Goal: Task Accomplishment & Management: Manage account settings

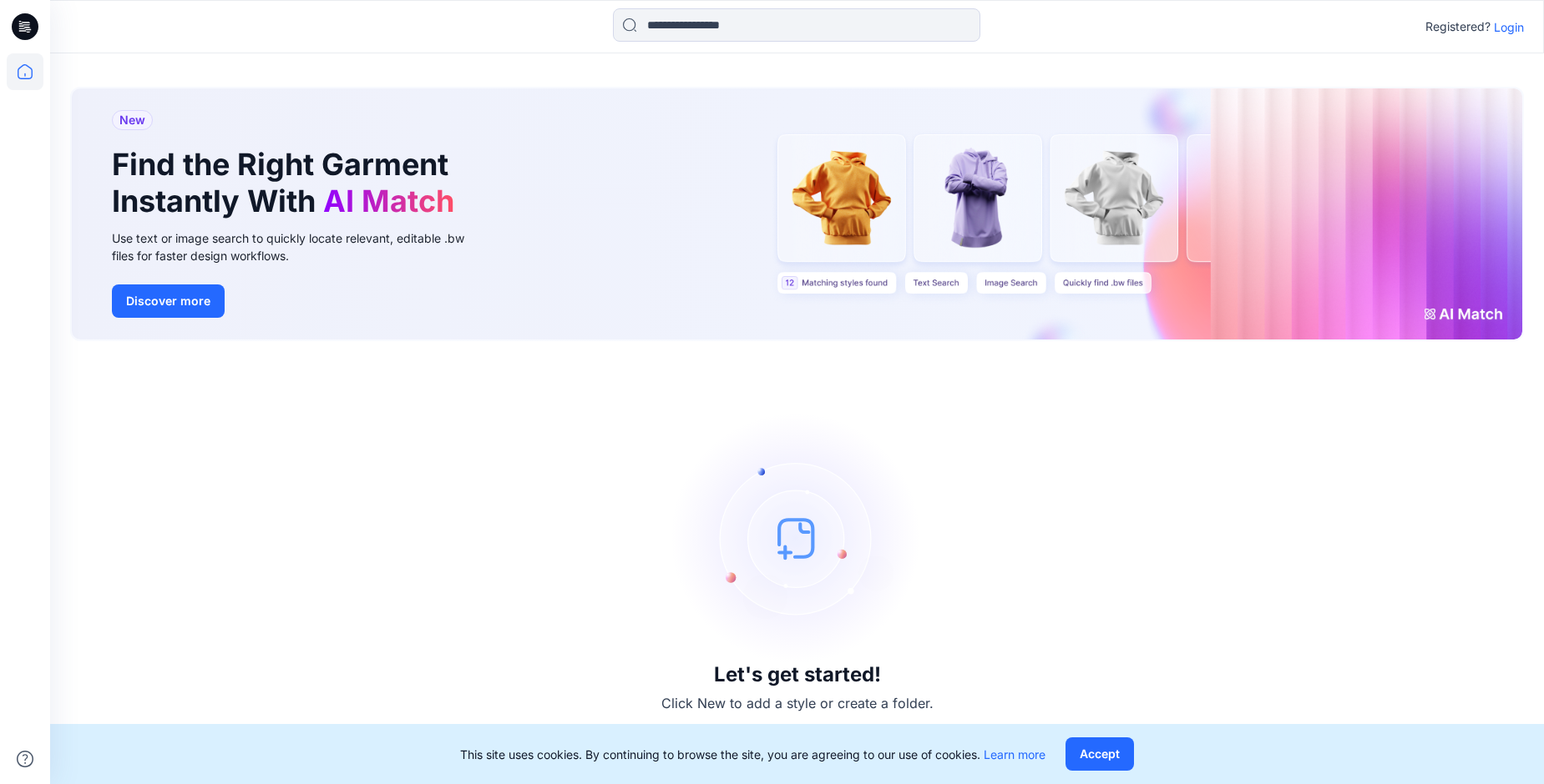
click at [1512, 31] on p "Login" at bounding box center [1509, 27] width 30 height 17
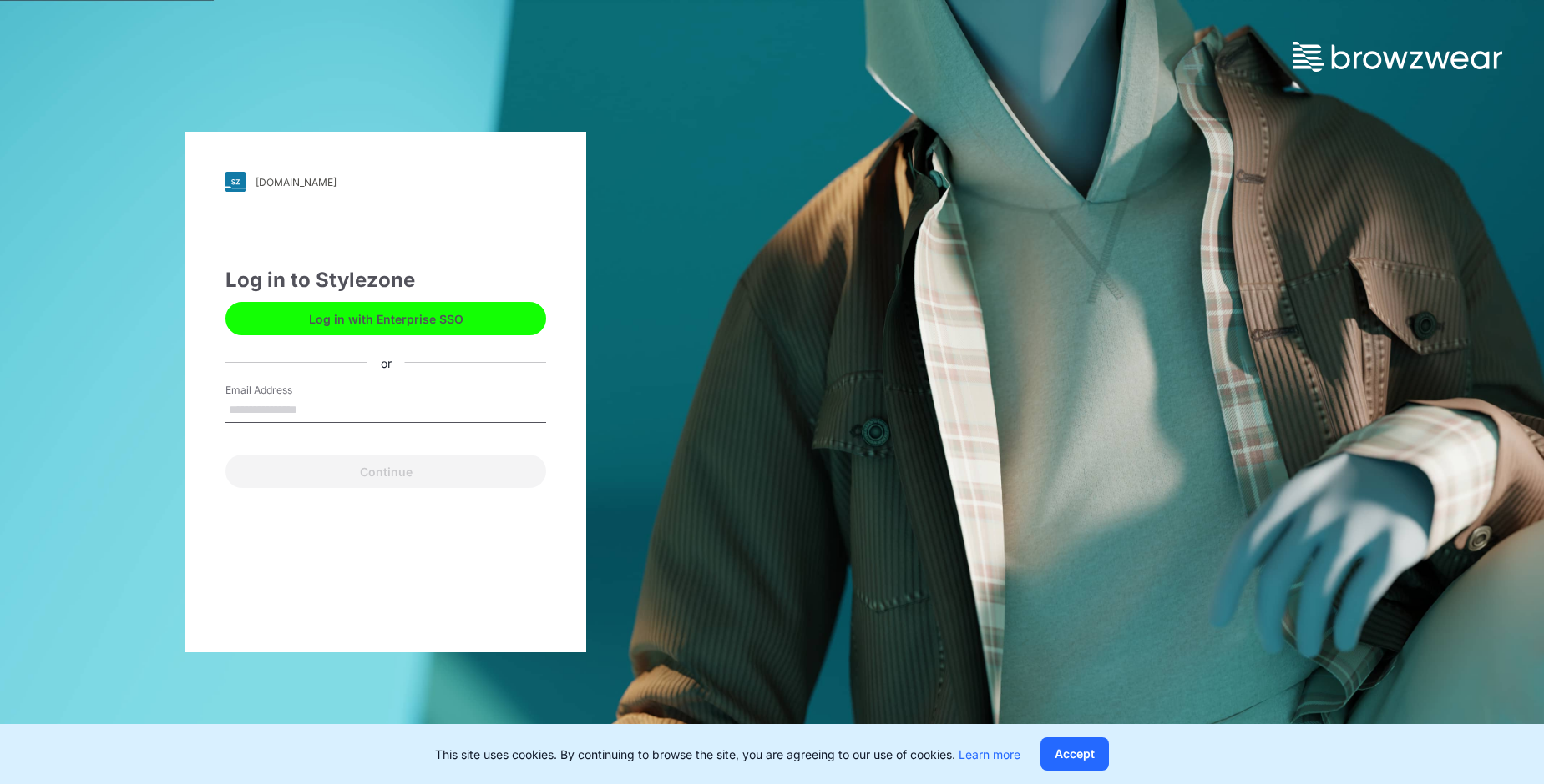
click at [246, 411] on input "Email Address" at bounding box center [385, 411] width 320 height 25
click at [243, 413] on input "Email Address" at bounding box center [385, 411] width 320 height 25
type input "**********"
click at [366, 471] on button "Continue" at bounding box center [385, 471] width 320 height 33
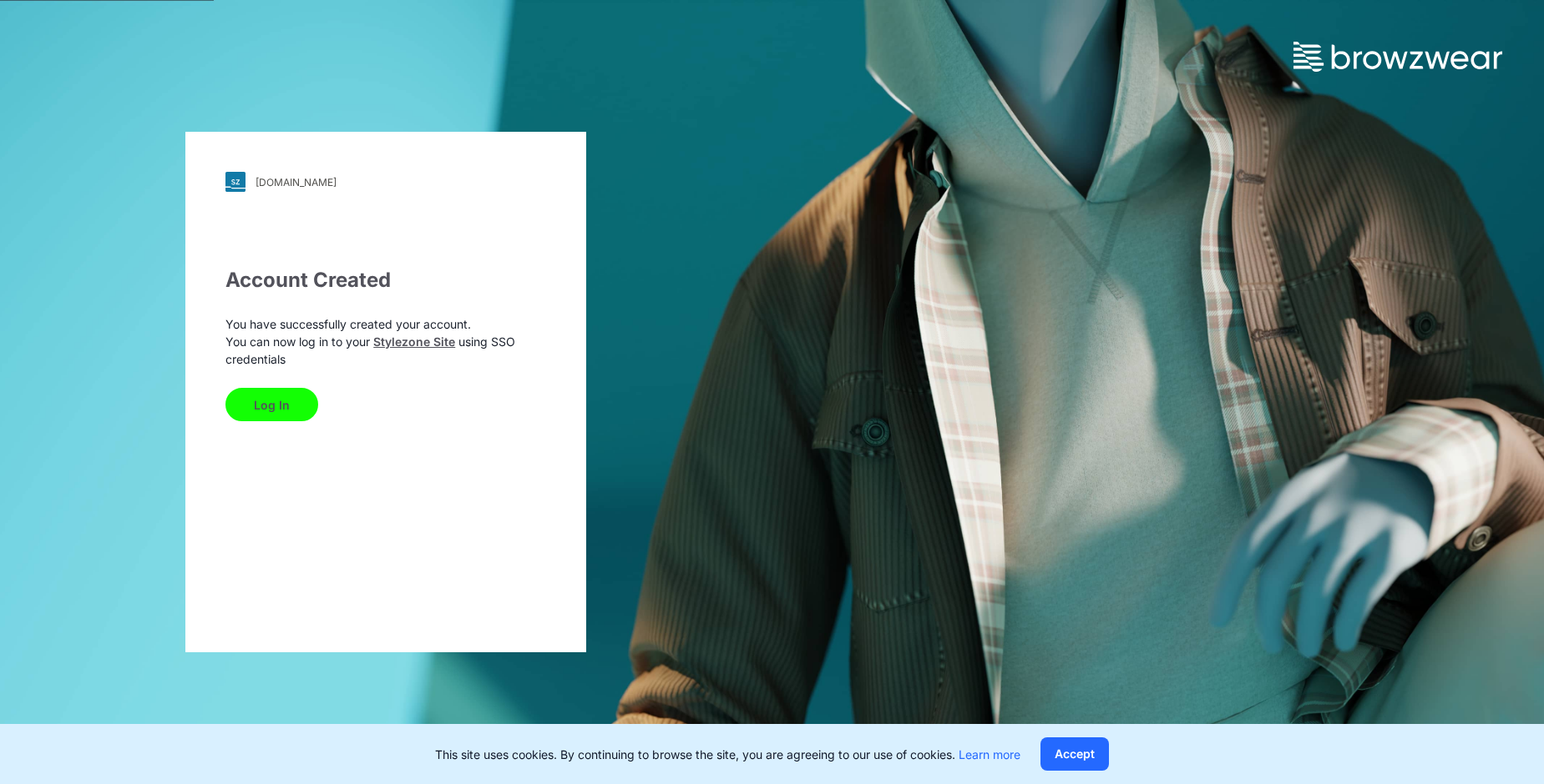
click at [247, 401] on button "Log In" at bounding box center [271, 404] width 92 height 33
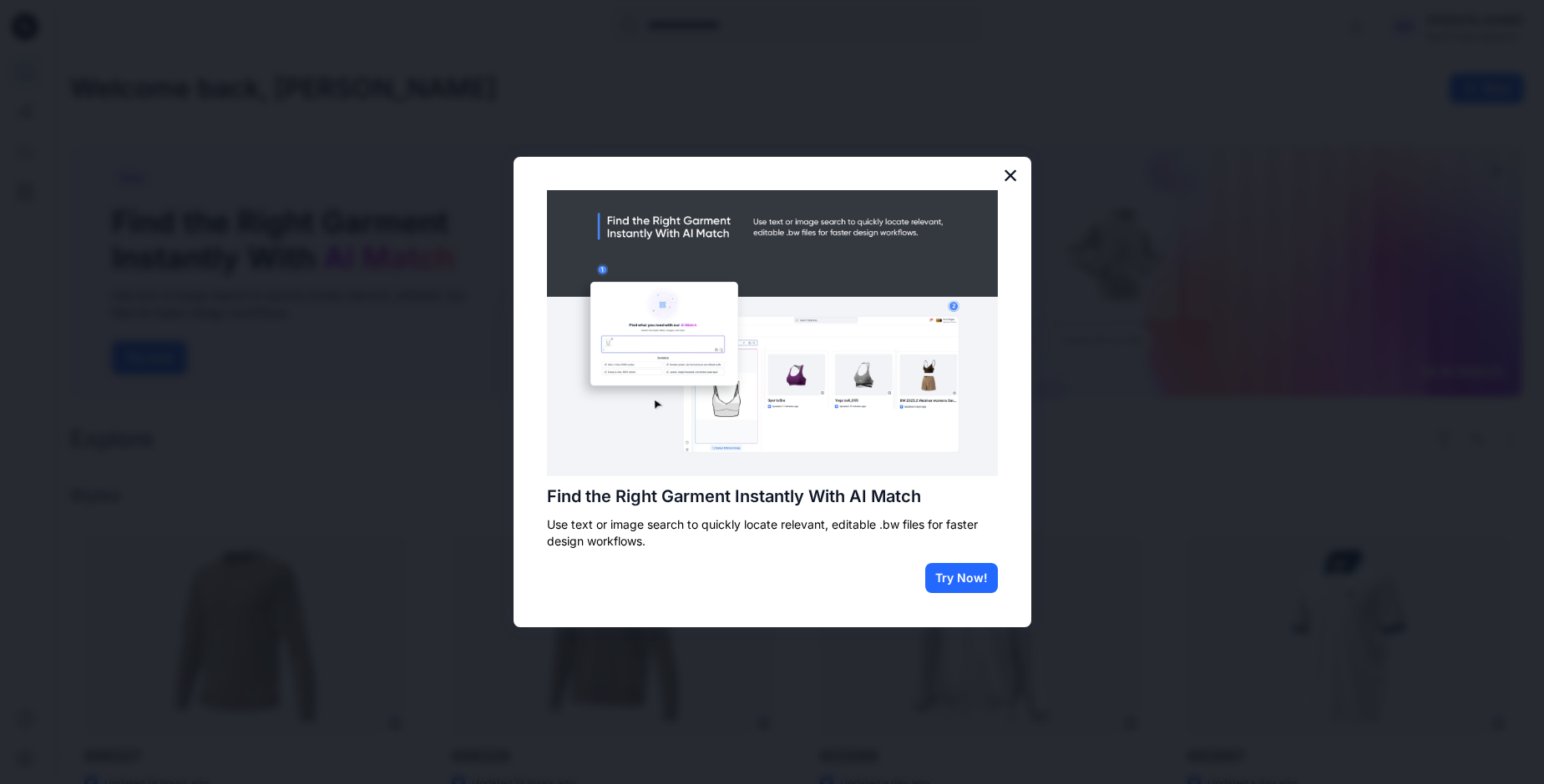
click at [1005, 170] on button "×" at bounding box center [1011, 175] width 16 height 27
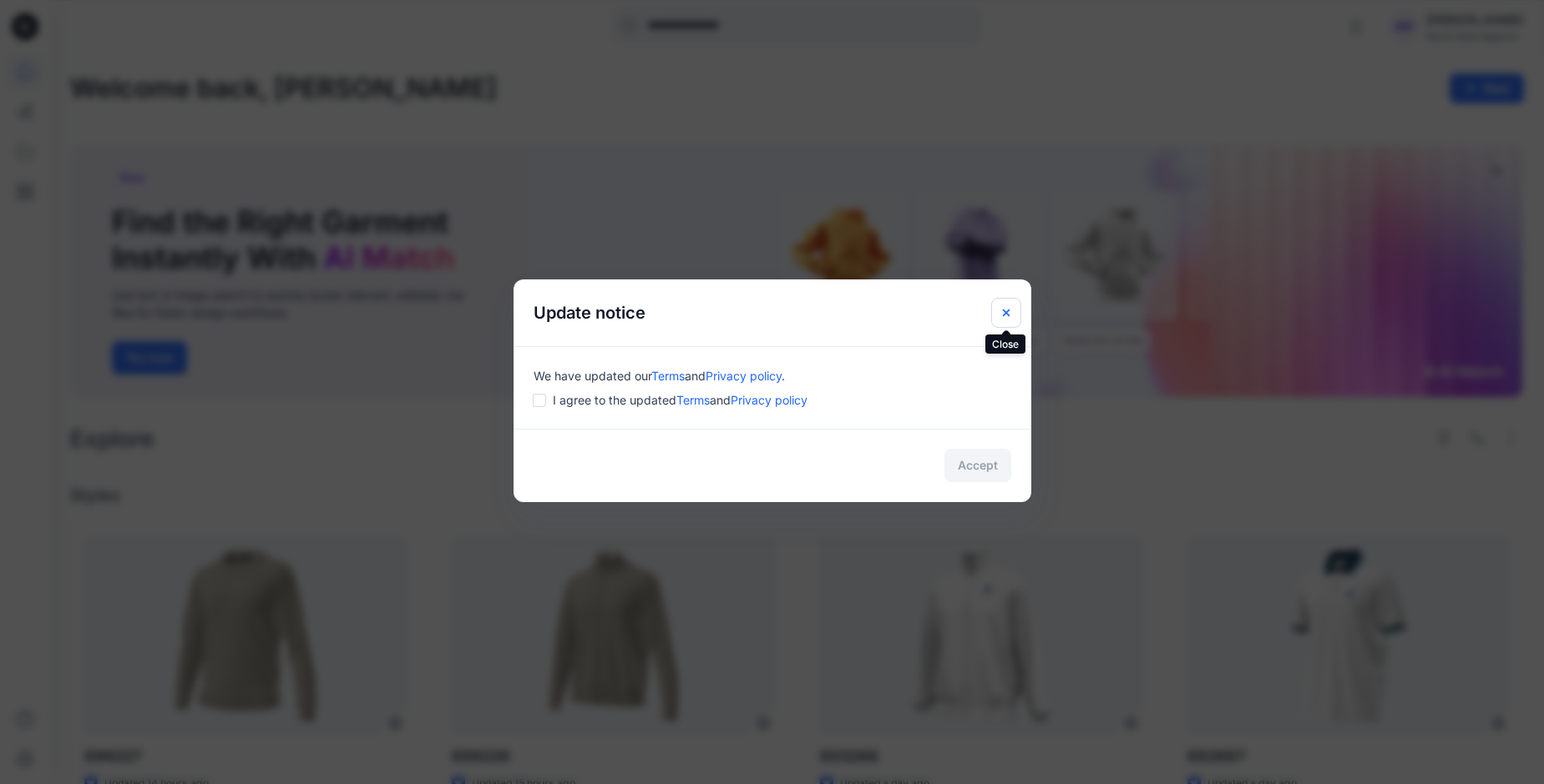
click at [1009, 313] on icon "Close" at bounding box center [1006, 313] width 13 height 13
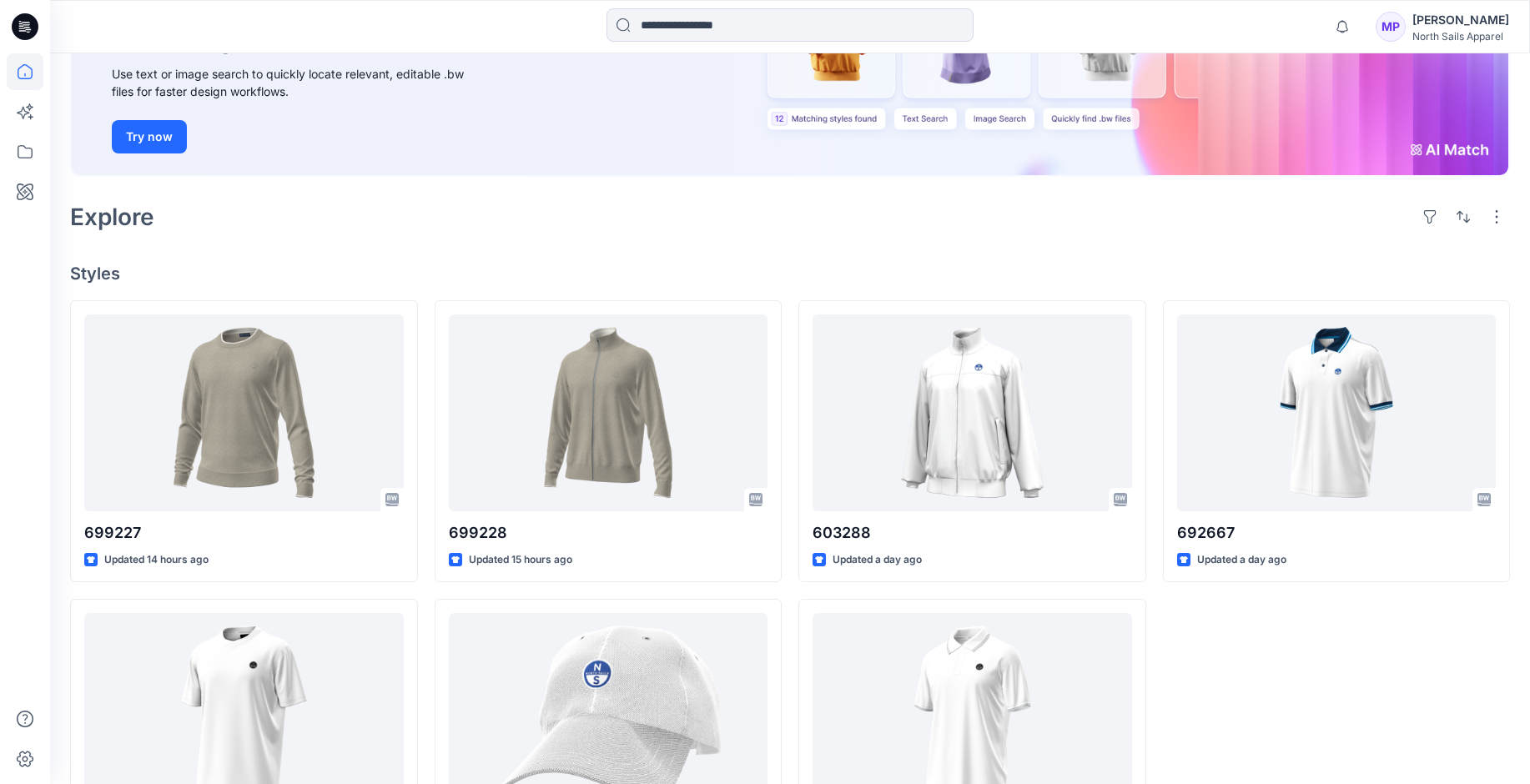
scroll to position [172, 0]
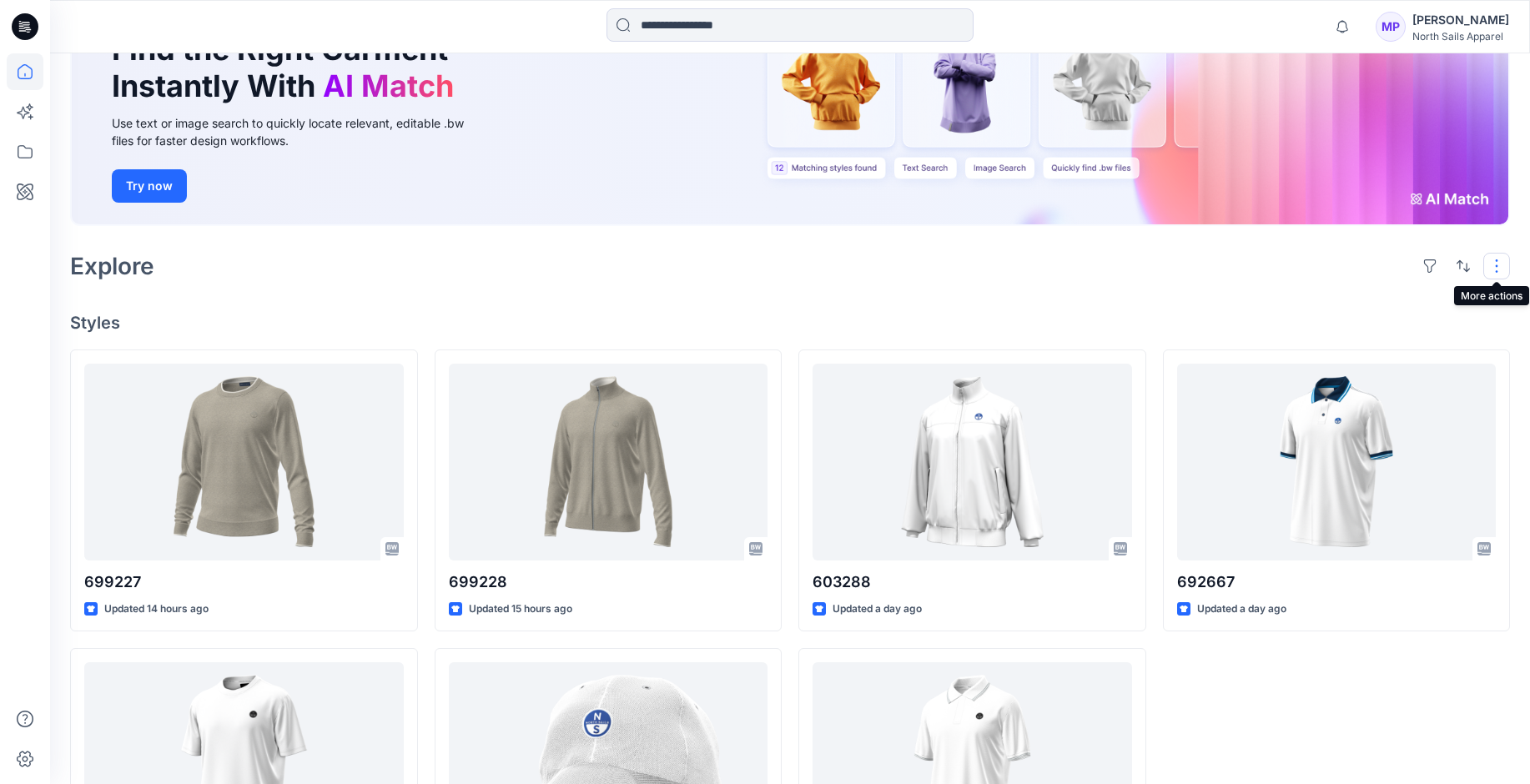
click at [1491, 263] on button "button" at bounding box center [1497, 266] width 27 height 27
drag, startPoint x: 659, startPoint y: 274, endPoint x: 648, endPoint y: 269, distance: 12.1
click at [655, 274] on div "Explore Layout Grid Large Grid Folder View Compact Card Card View Card Info Tags" at bounding box center [791, 266] width 1441 height 40
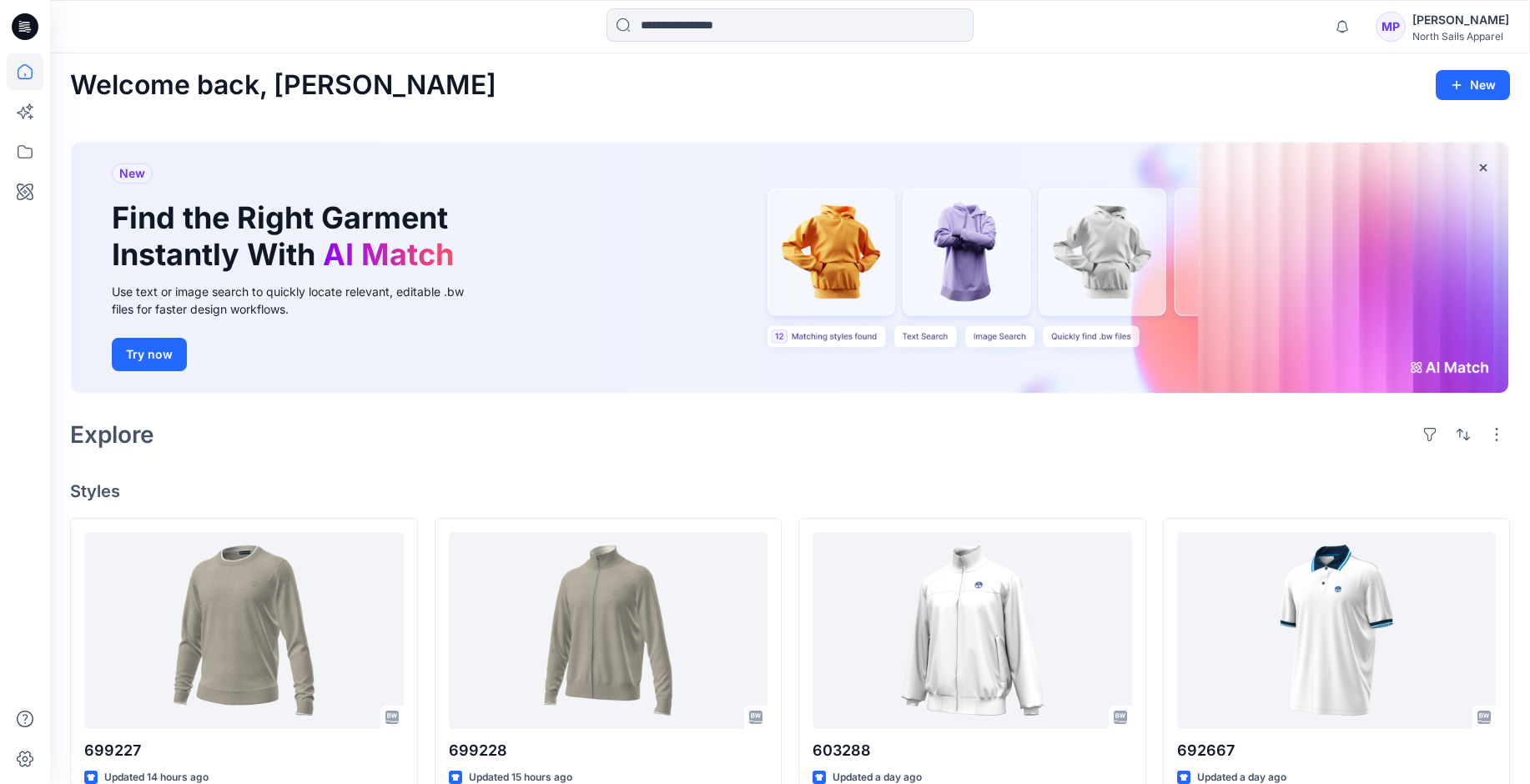
scroll to position [0, 0]
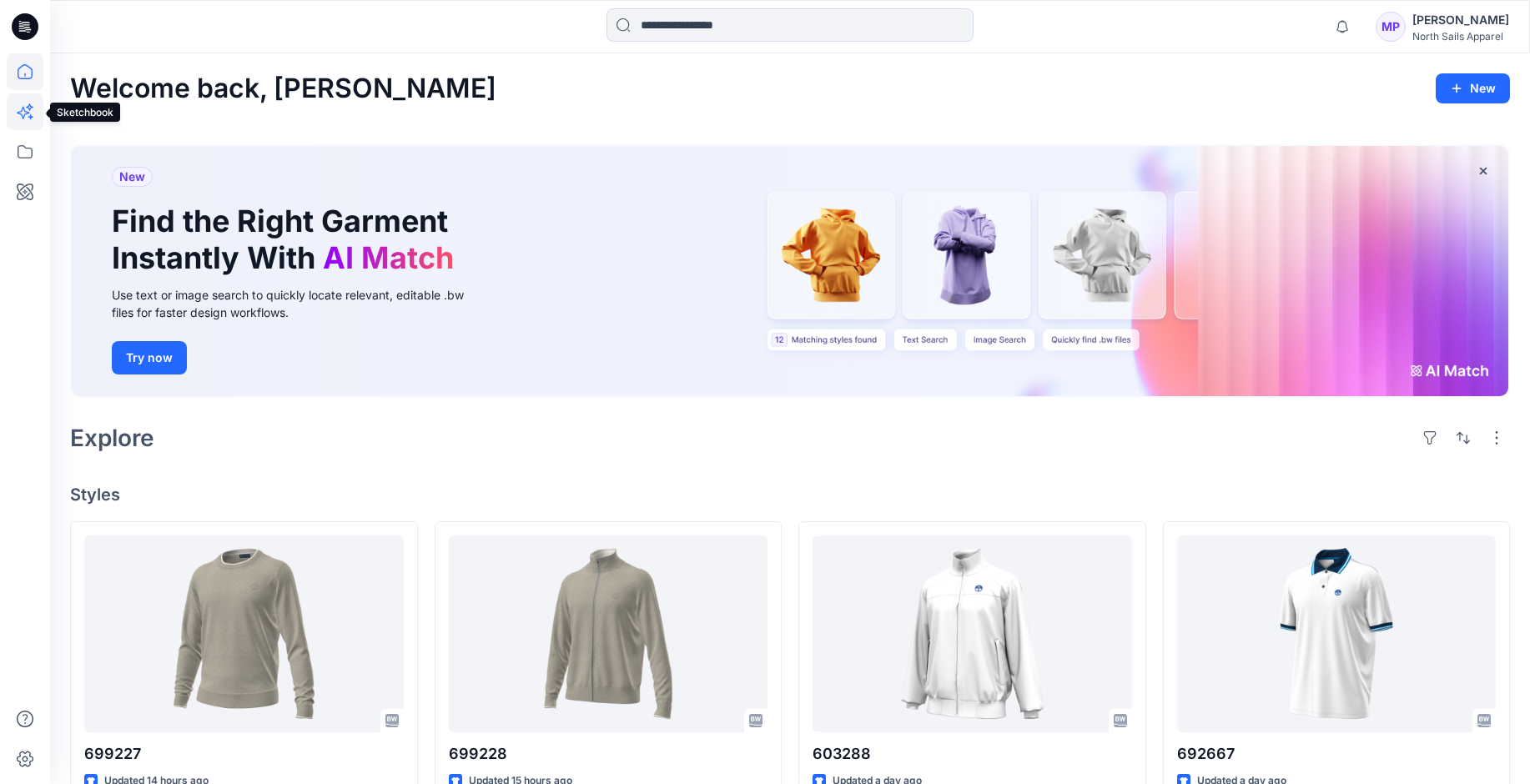
click at [20, 109] on icon at bounding box center [25, 111] width 37 height 37
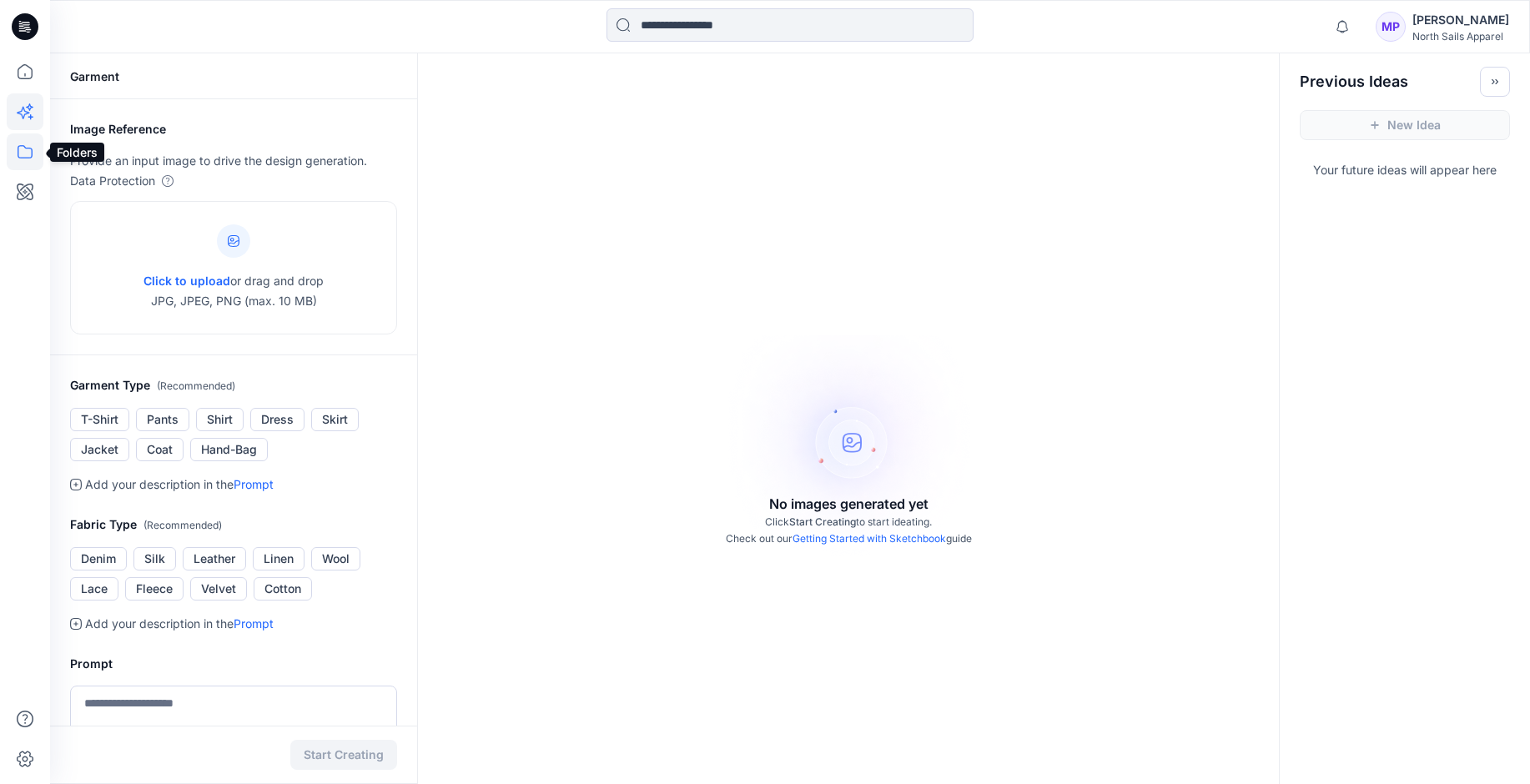
click at [27, 153] on icon at bounding box center [25, 151] width 37 height 37
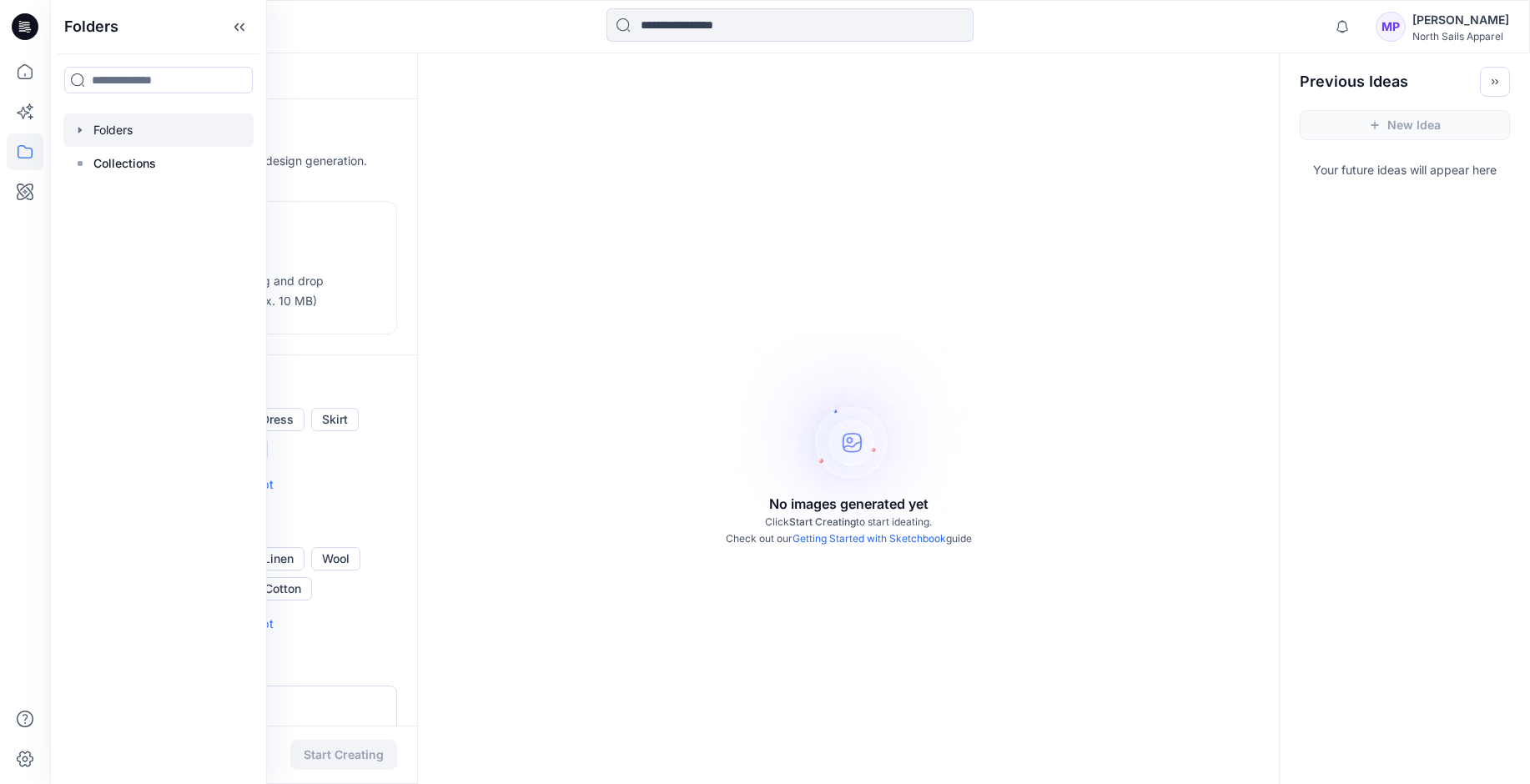
click at [120, 126] on div at bounding box center [159, 129] width 190 height 33
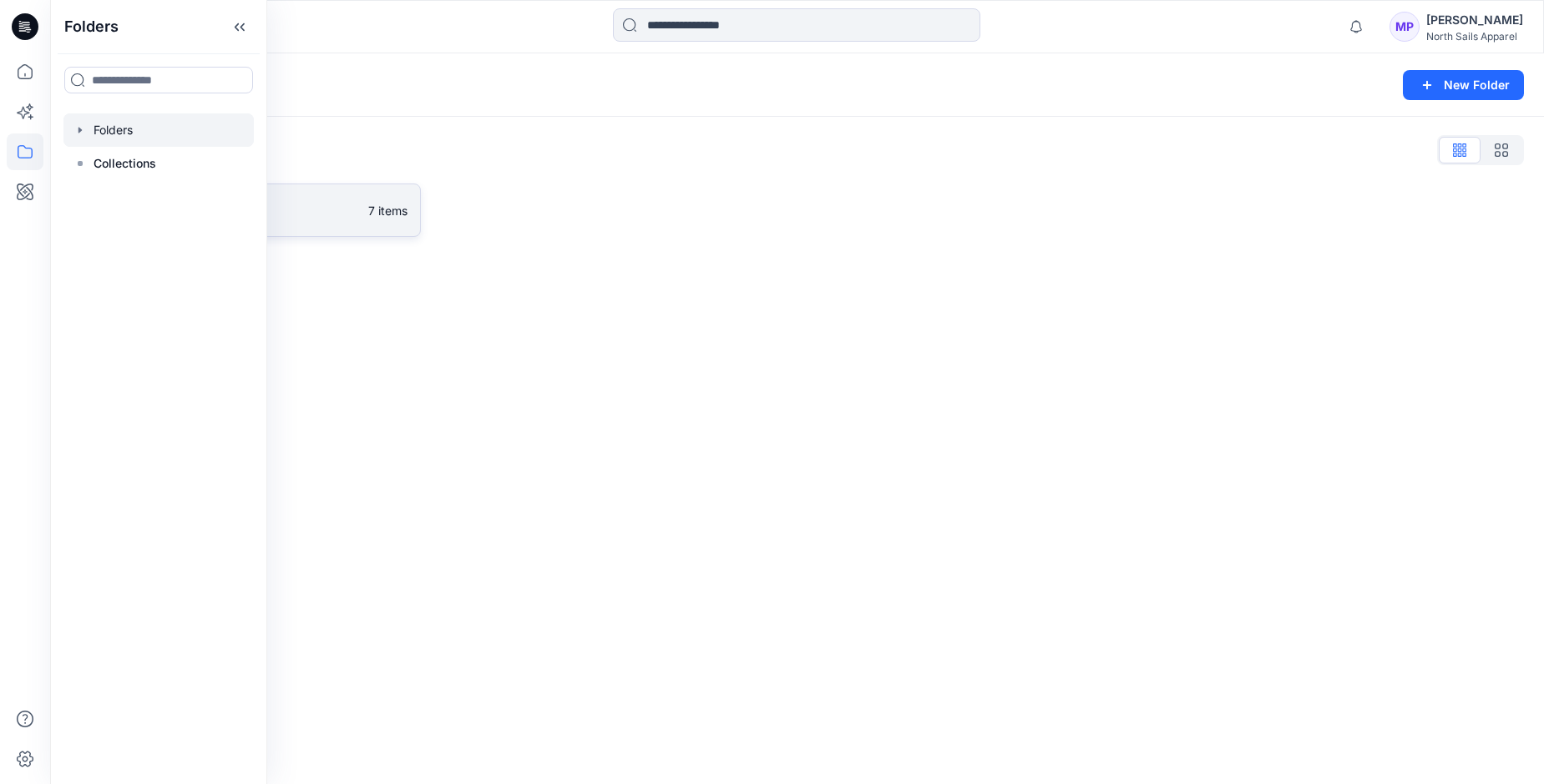
click at [360, 212] on link "BW Studio Projects 7 items" at bounding box center [245, 210] width 351 height 53
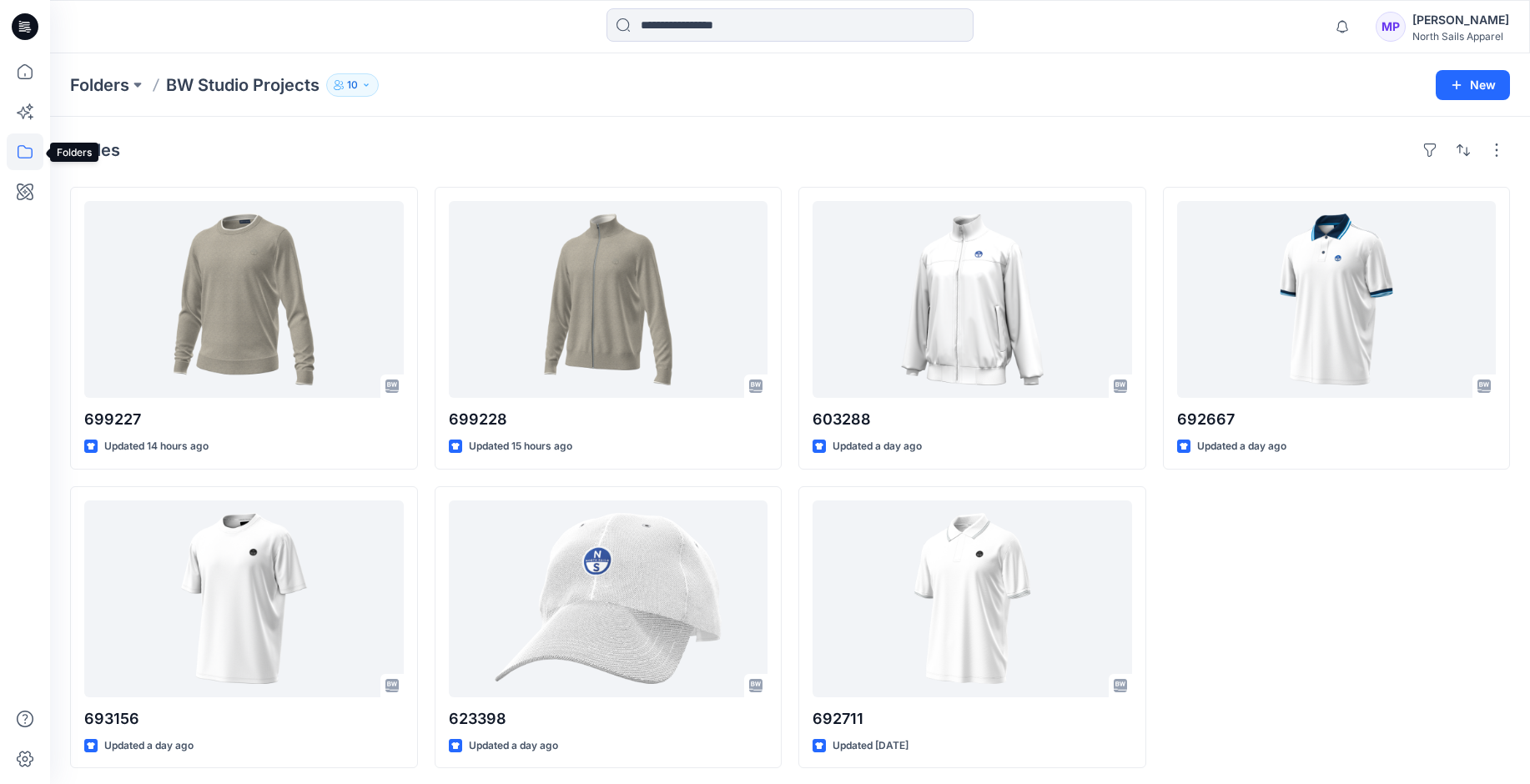
click at [30, 154] on icon at bounding box center [25, 151] width 37 height 37
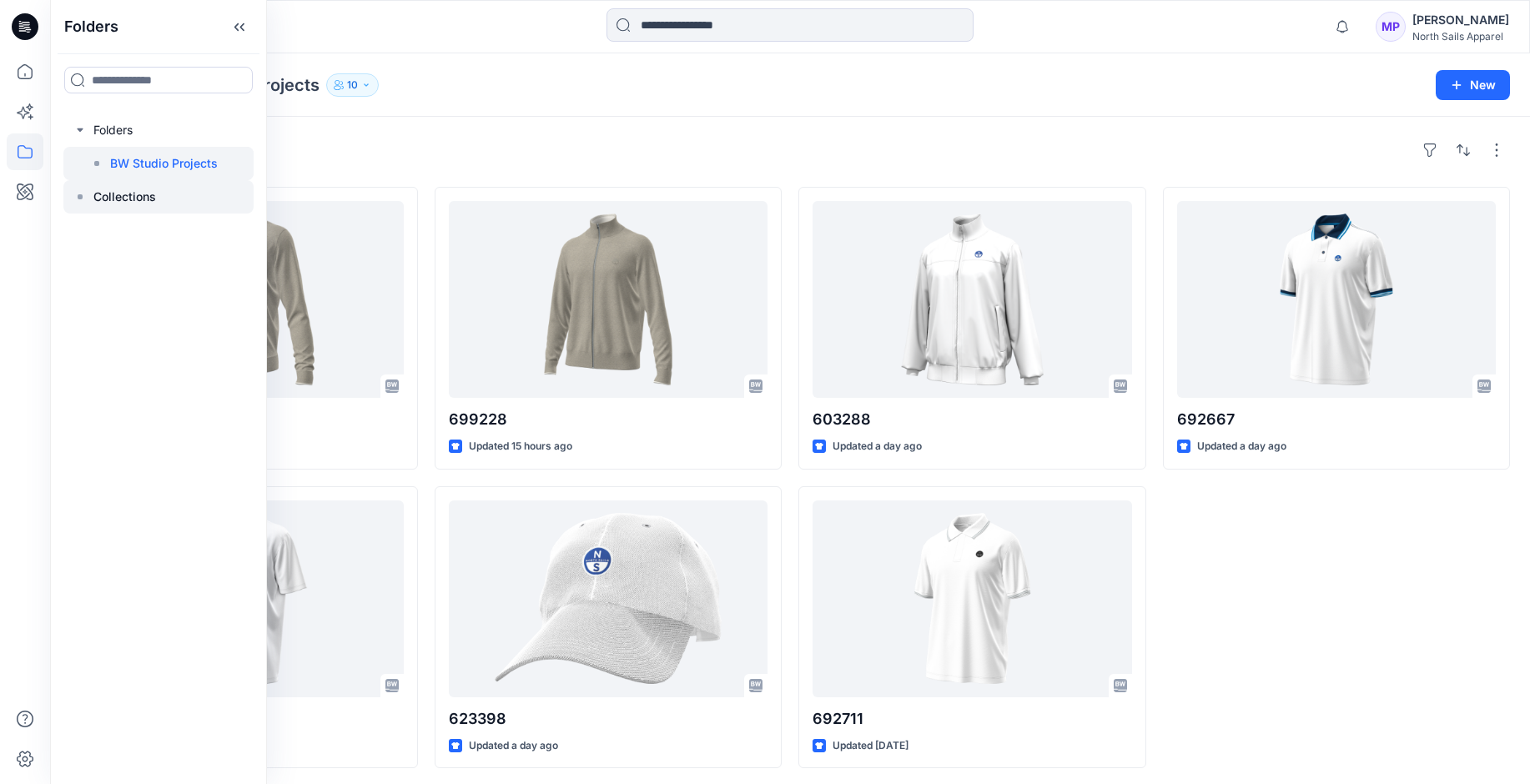
click at [120, 188] on p "Collections" at bounding box center [124, 197] width 63 height 20
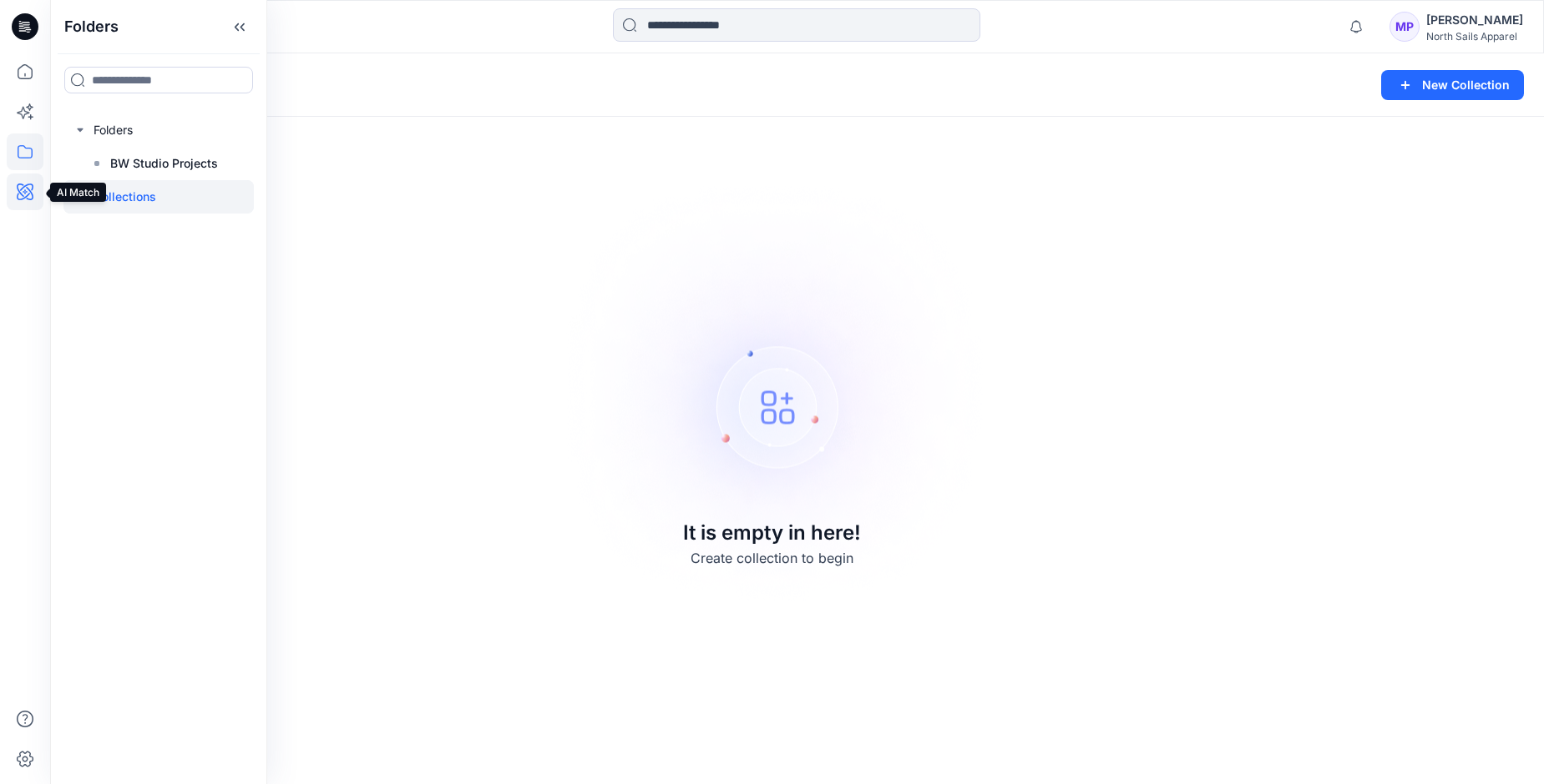
click at [20, 195] on icon at bounding box center [25, 192] width 37 height 37
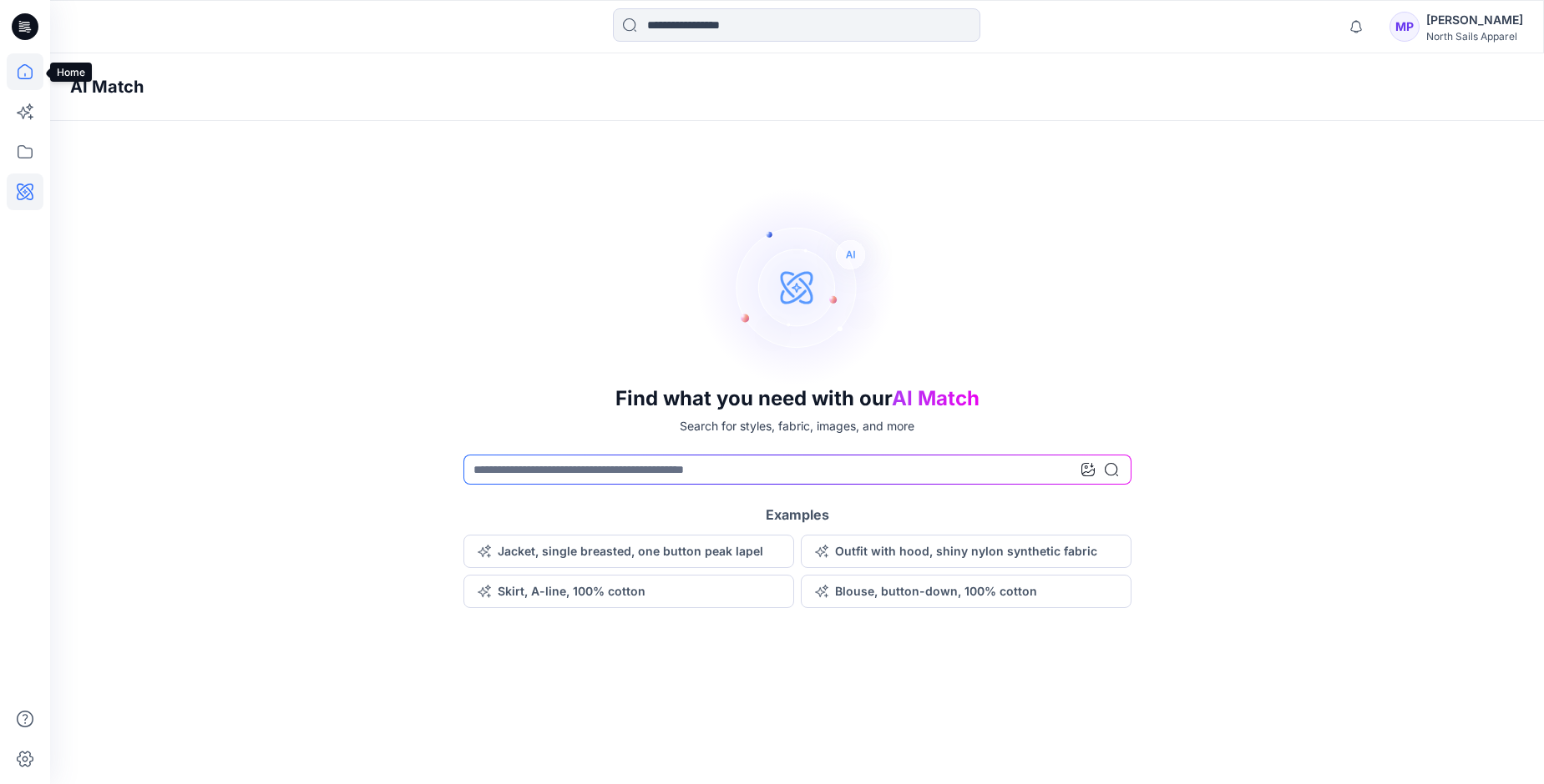
click at [28, 71] on icon at bounding box center [25, 71] width 37 height 37
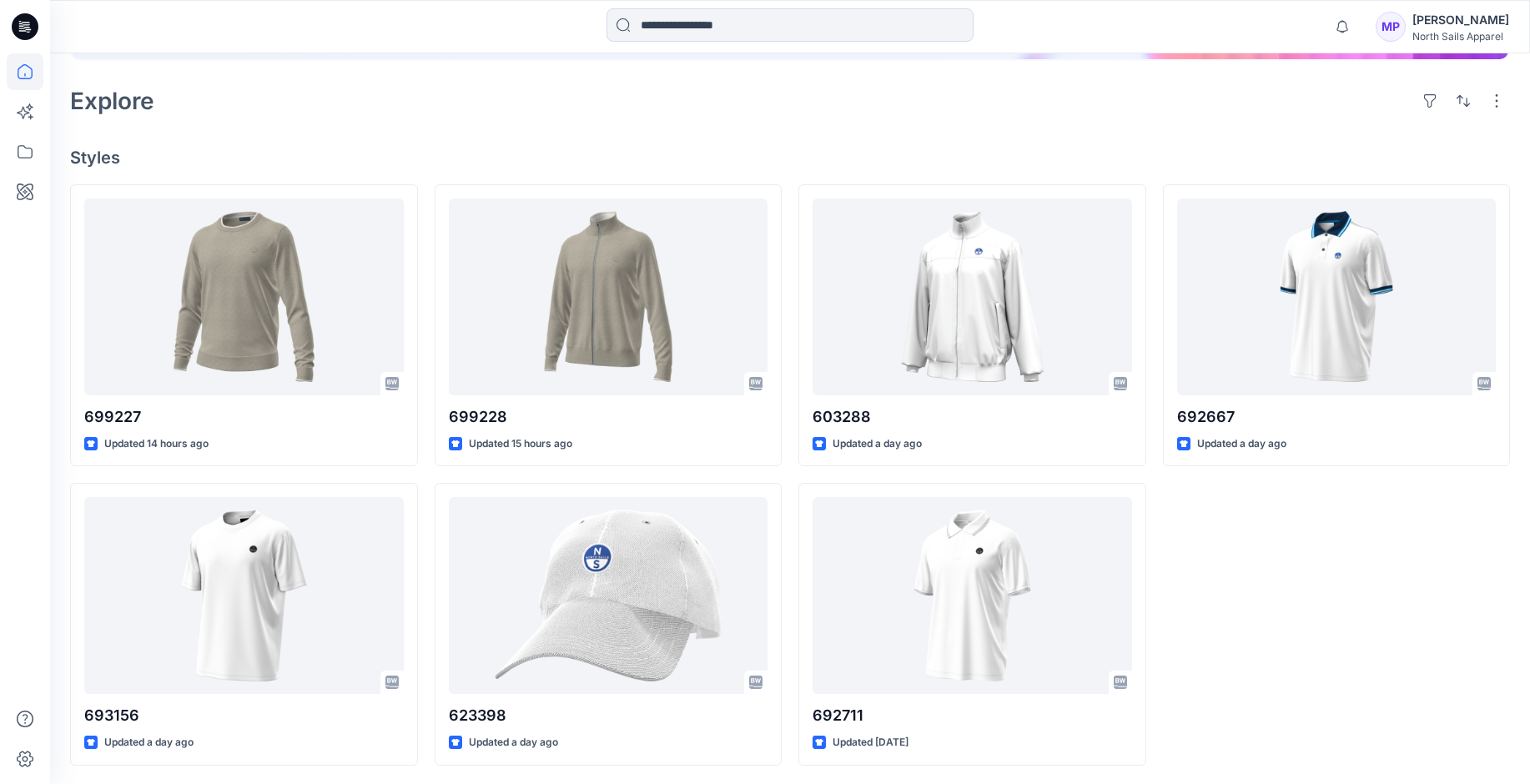
scroll to position [339, 0]
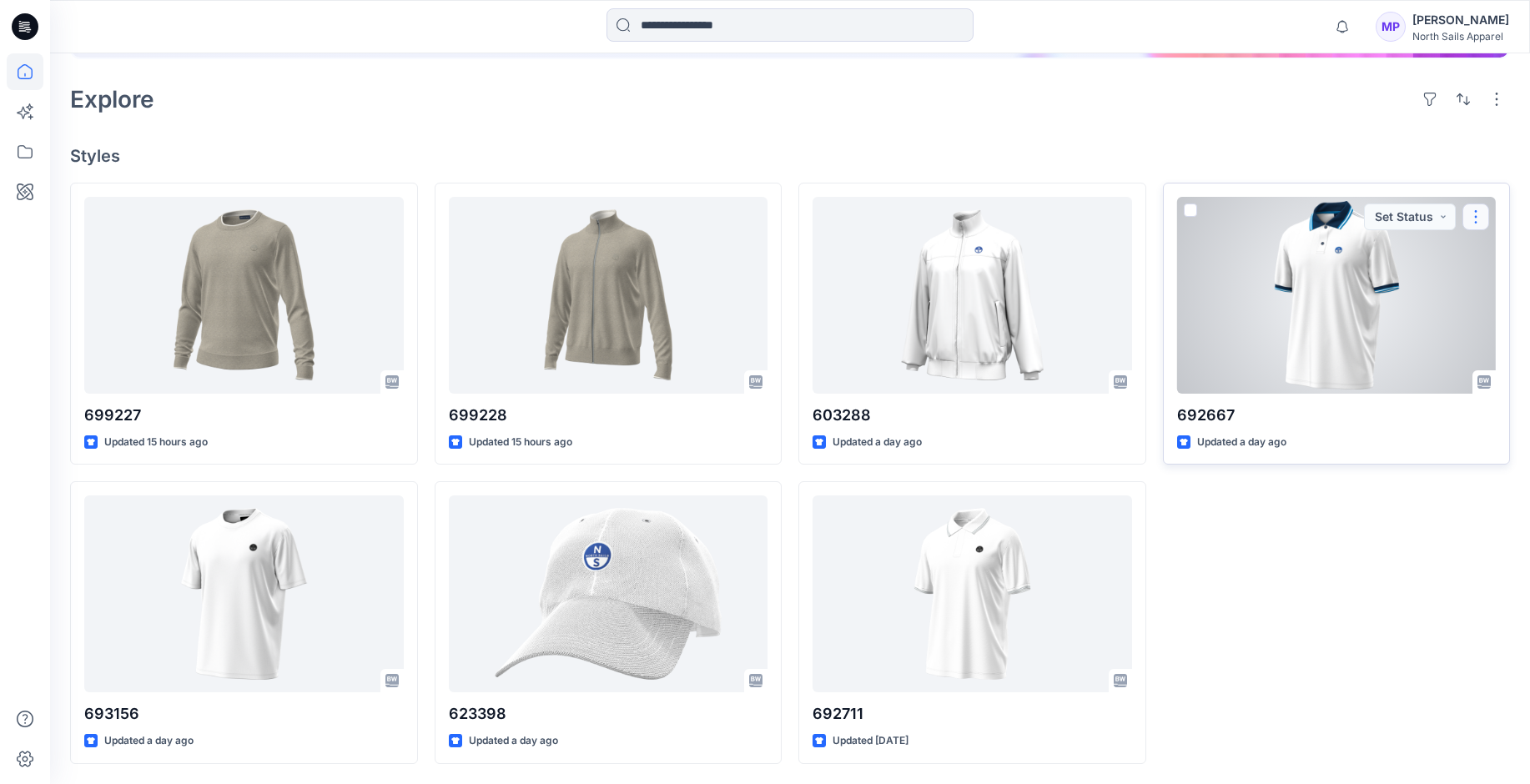
click at [1472, 217] on button "button" at bounding box center [1476, 217] width 27 height 27
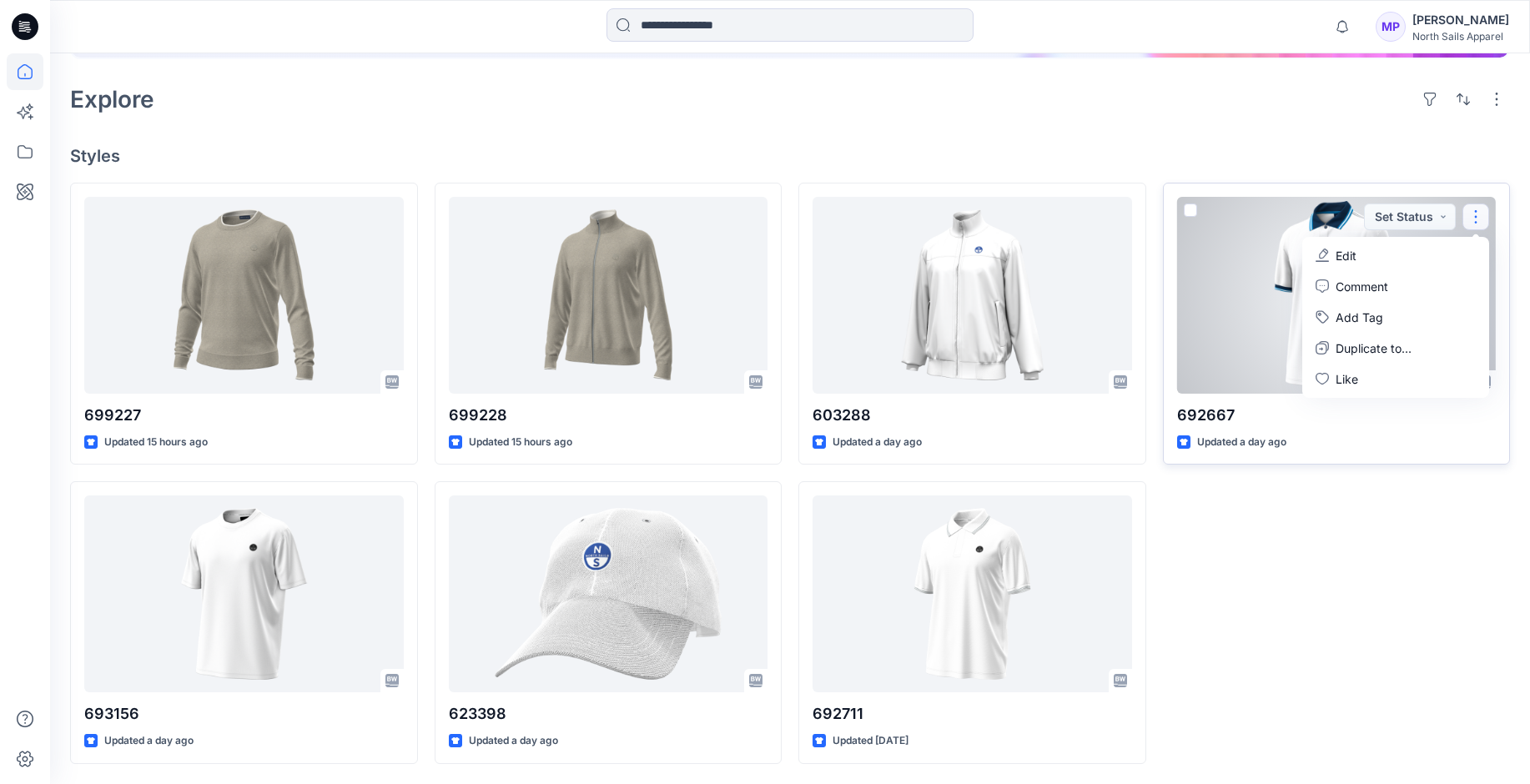
click at [1212, 291] on div at bounding box center [1337, 295] width 319 height 197
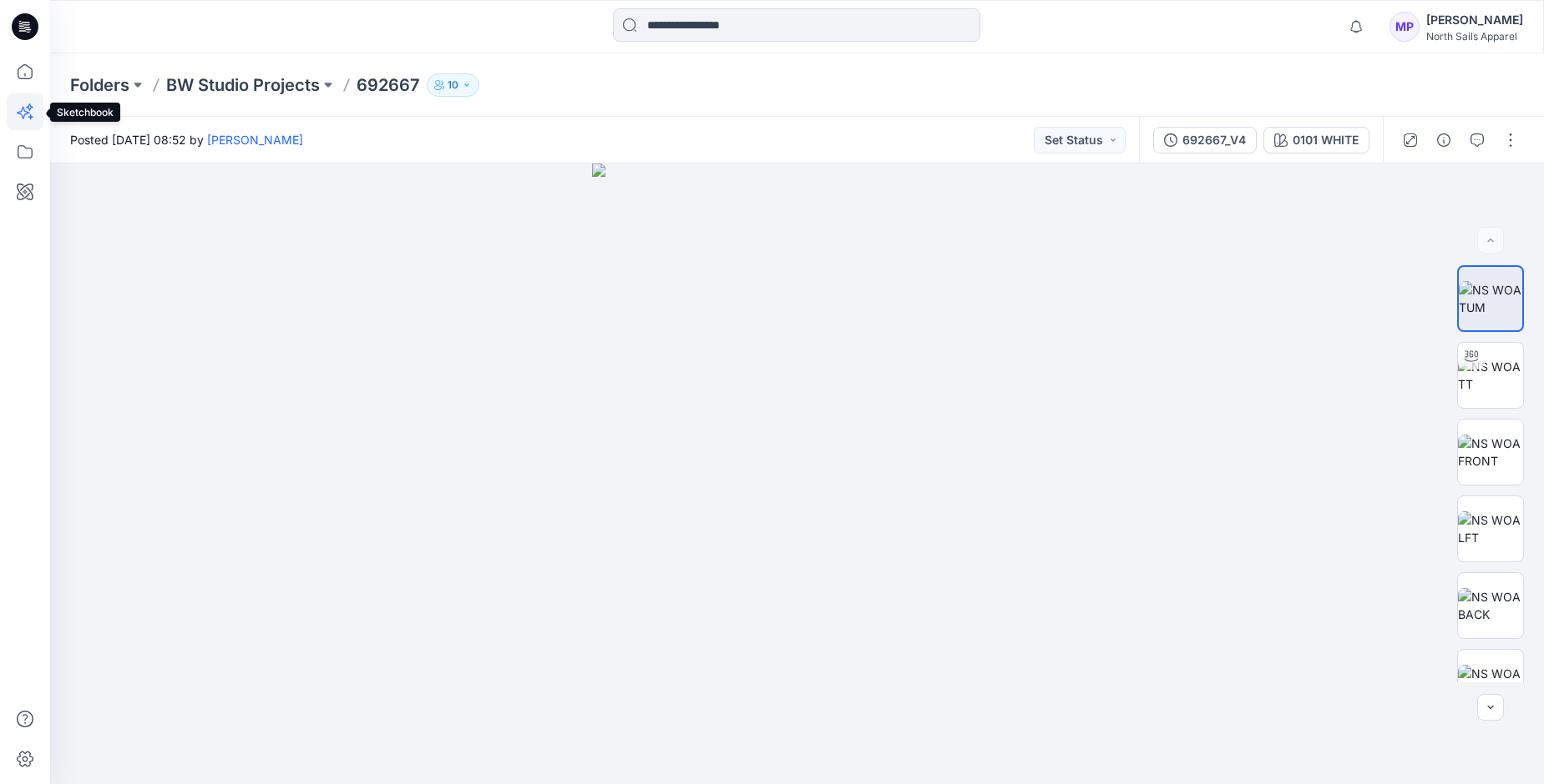
click at [25, 114] on icon at bounding box center [23, 112] width 12 height 12
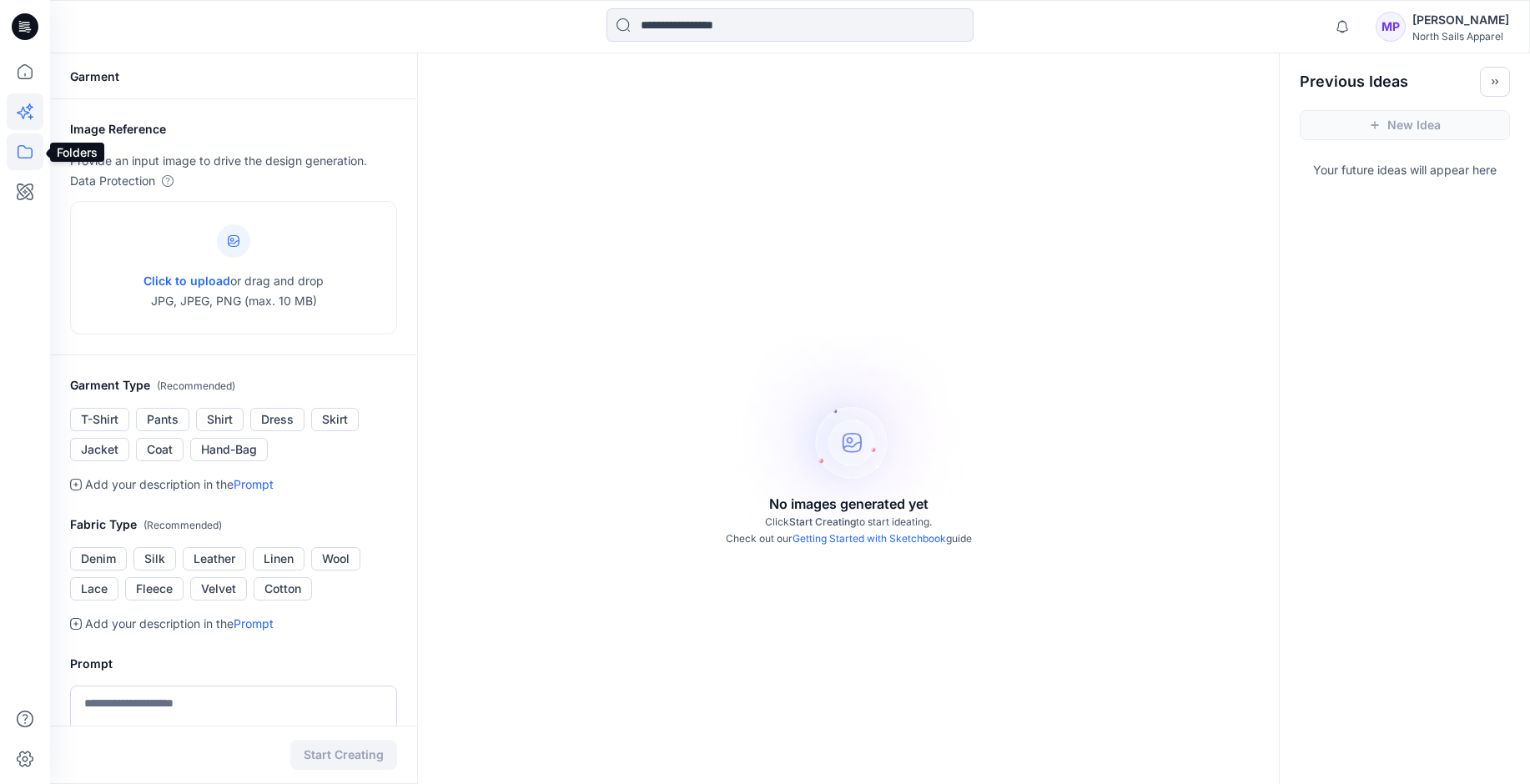
click at [17, 154] on icon at bounding box center [25, 151] width 37 height 37
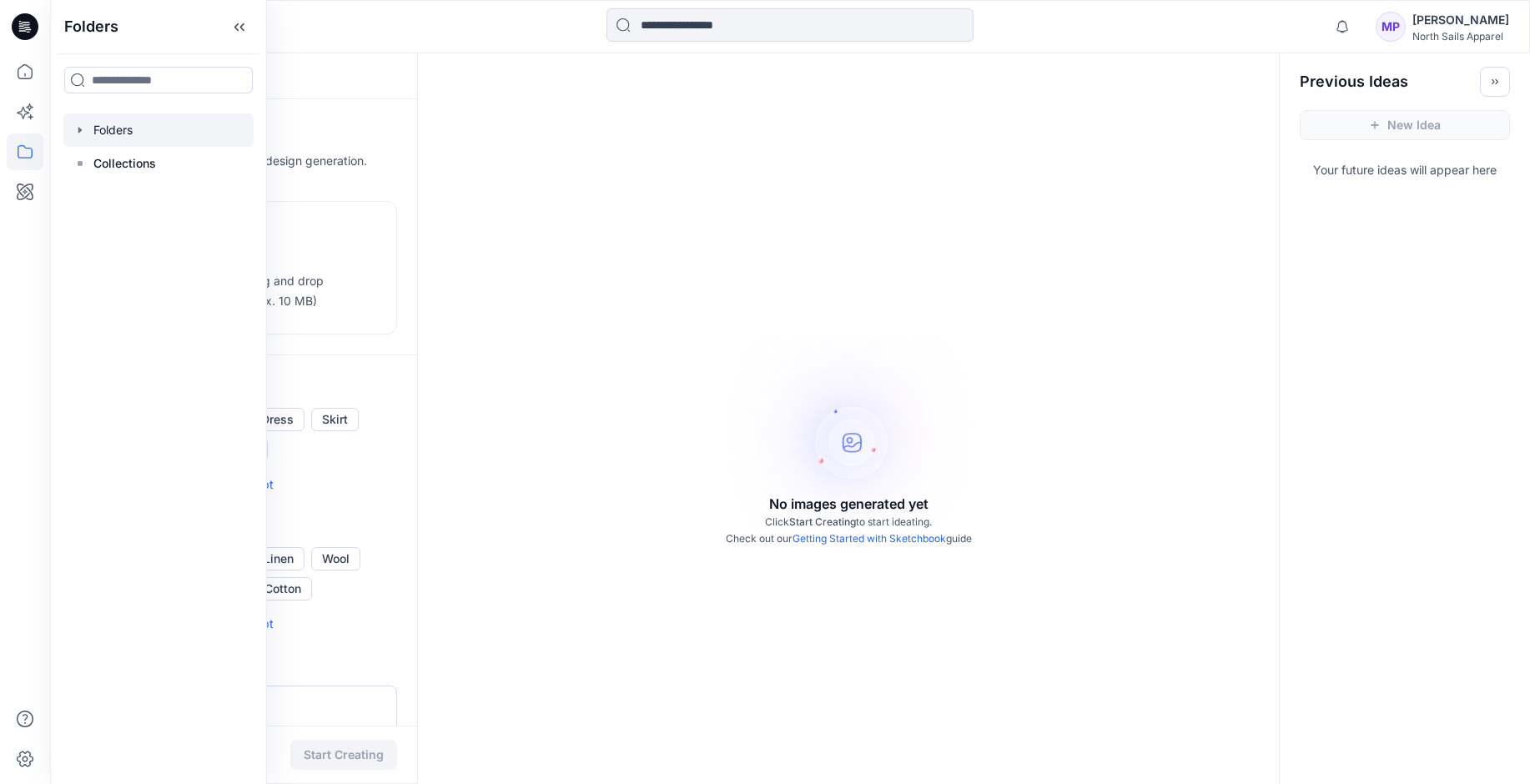
click at [120, 126] on div at bounding box center [159, 129] width 190 height 33
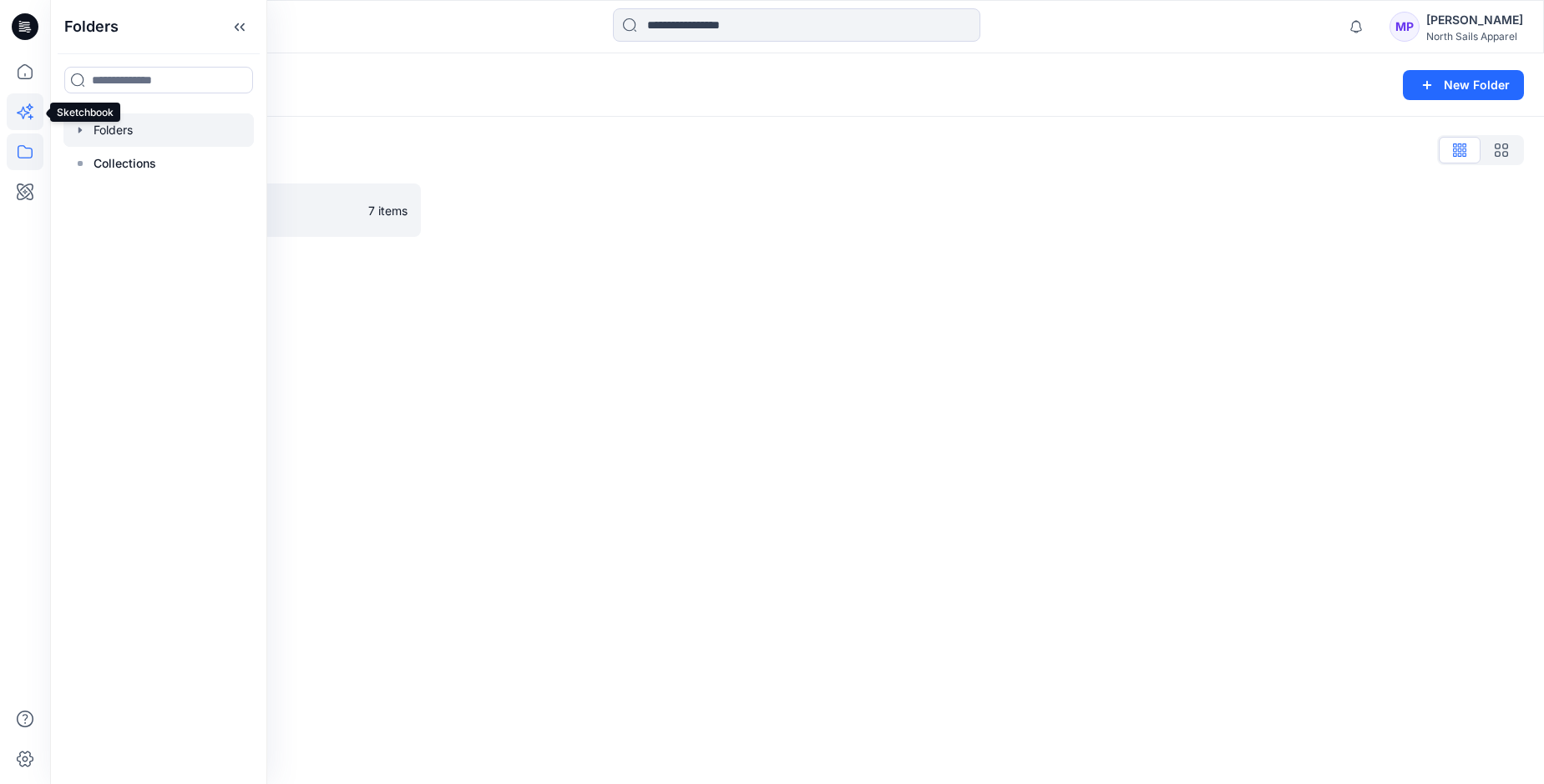
click at [23, 105] on icon at bounding box center [25, 111] width 37 height 37
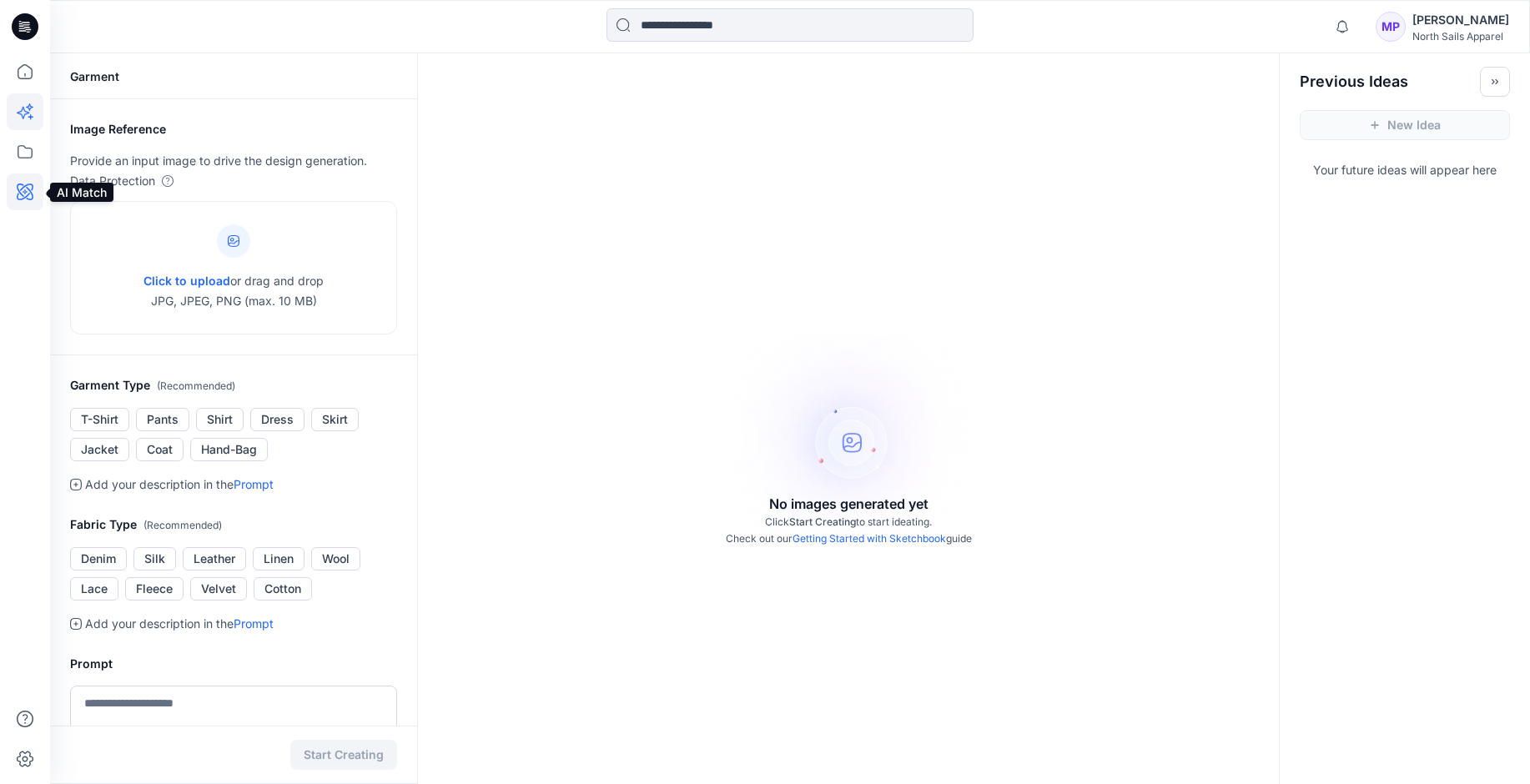
click at [25, 187] on icon at bounding box center [26, 192] width 17 height 17
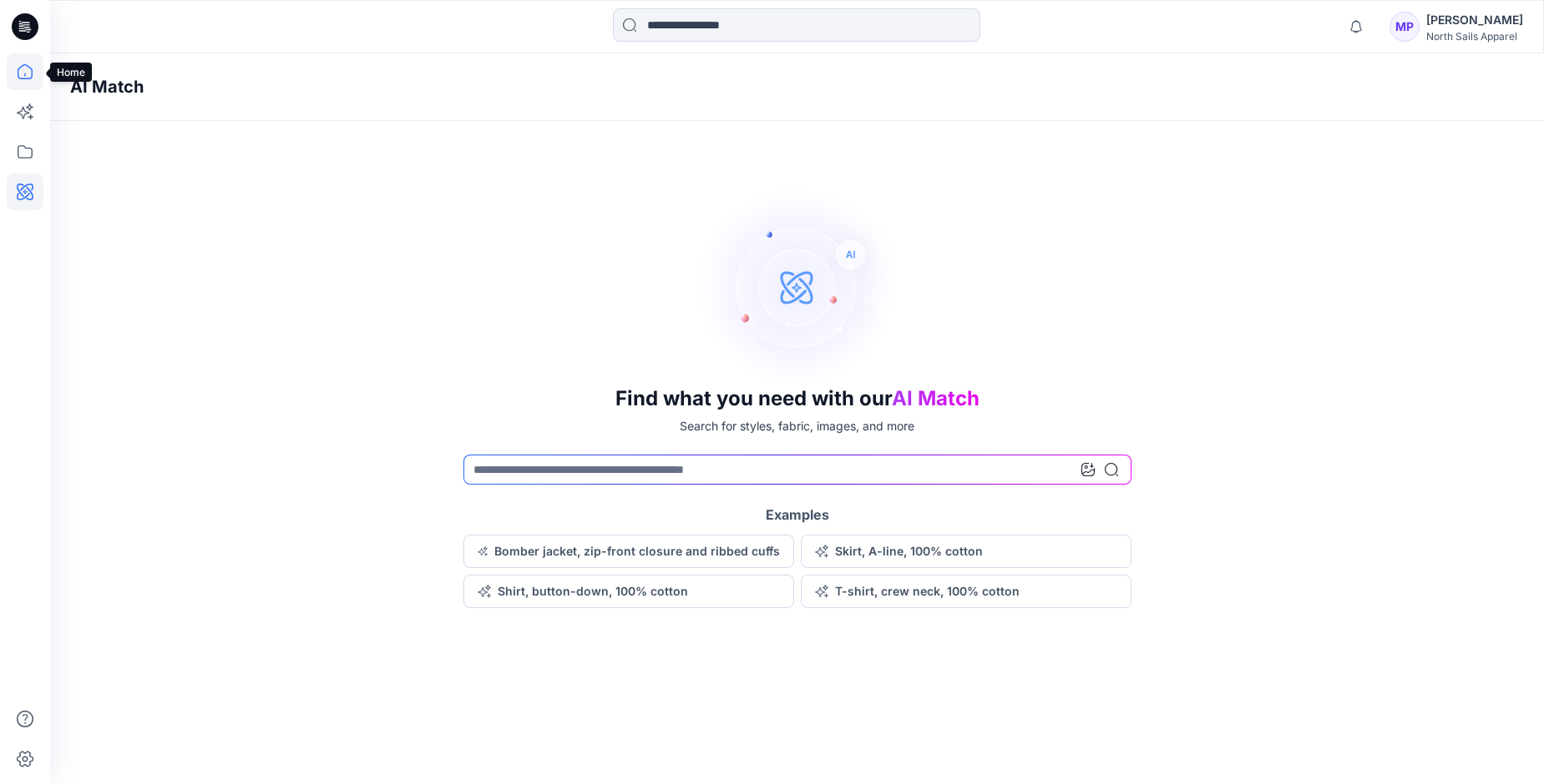
click at [30, 67] on icon at bounding box center [25, 72] width 15 height 15
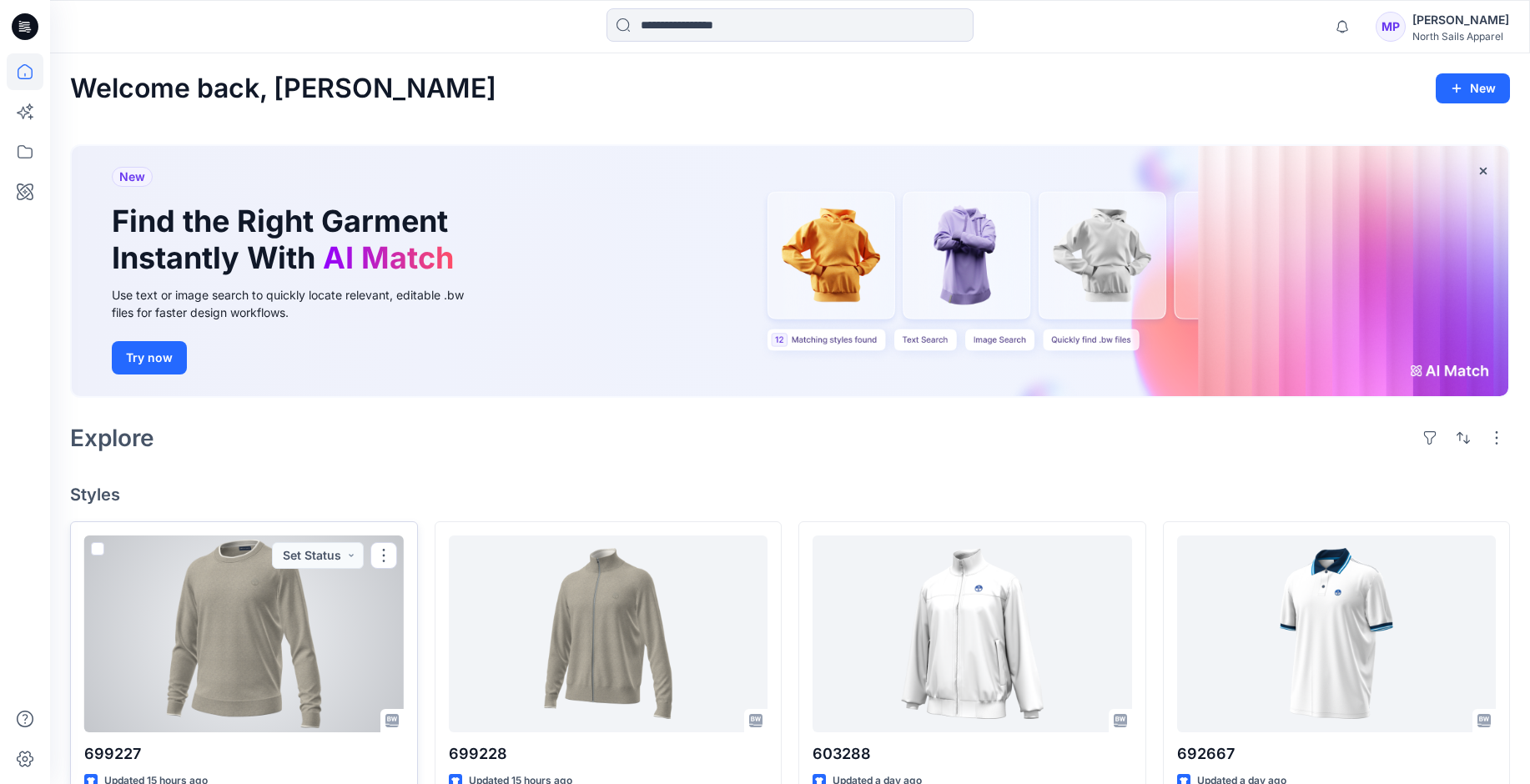
click at [225, 639] on div at bounding box center [244, 634] width 319 height 197
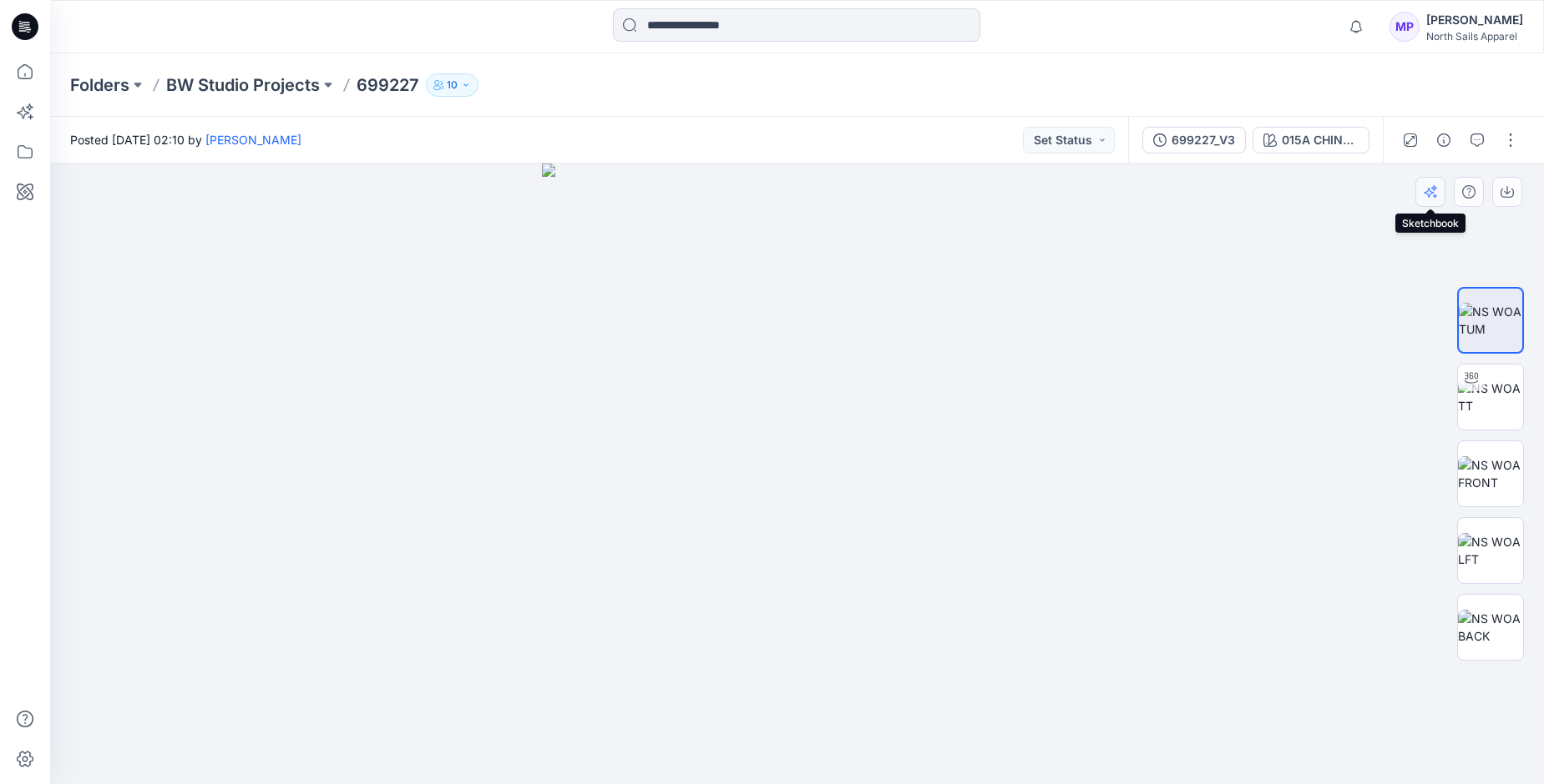
click at [1421, 192] on button "button" at bounding box center [1430, 192] width 30 height 30
click at [1489, 325] on img at bounding box center [1490, 320] width 64 height 35
drag, startPoint x: 899, startPoint y: 405, endPoint x: 1089, endPoint y: 389, distance: 190.7
click at [1090, 389] on div at bounding box center [797, 473] width 1494 height 621
click at [1502, 393] on img at bounding box center [1490, 397] width 65 height 35
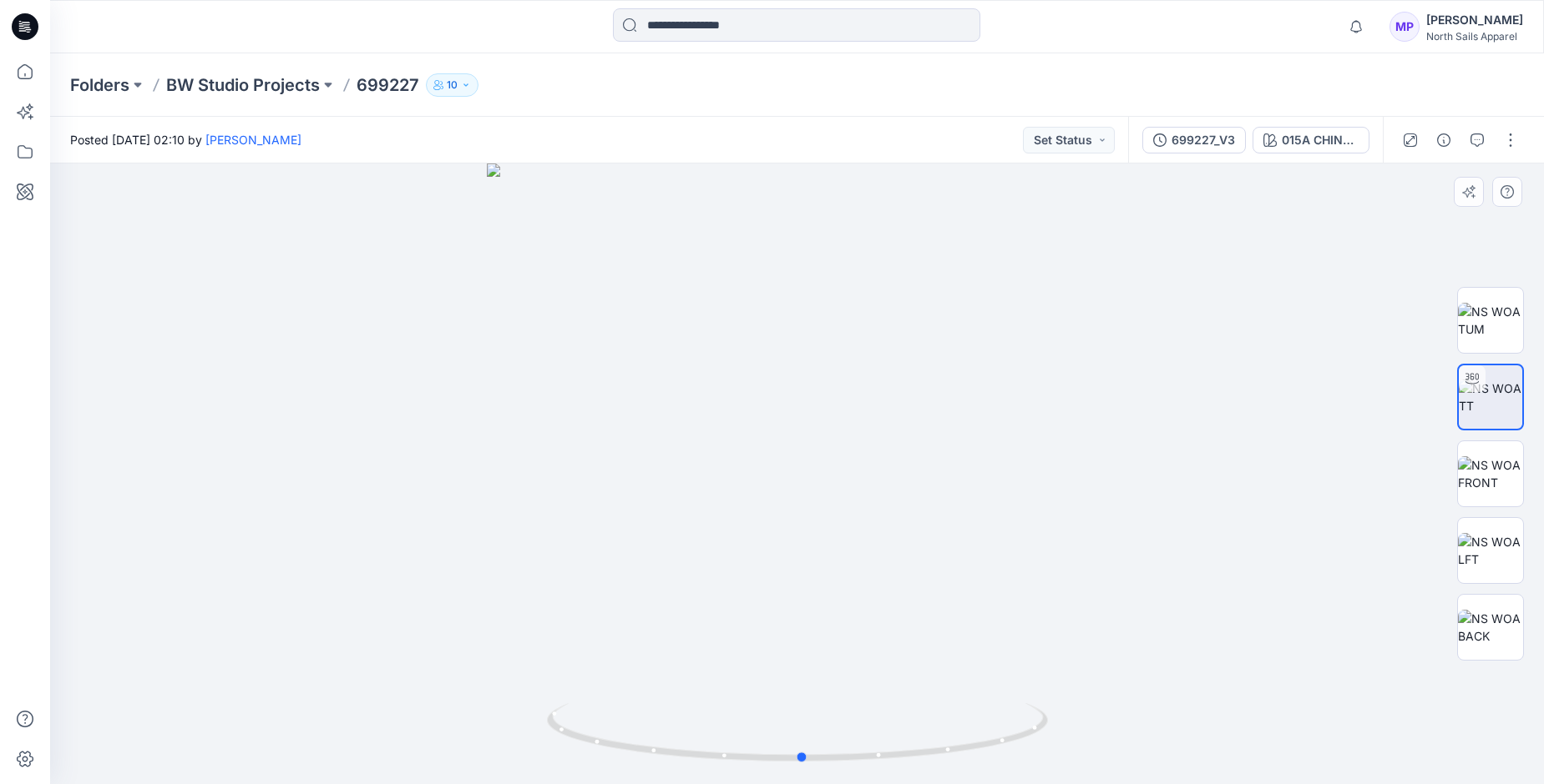
drag, startPoint x: 813, startPoint y: 421, endPoint x: 712, endPoint y: 407, distance: 102.0
click at [712, 407] on div at bounding box center [797, 473] width 1494 height 621
click at [1506, 142] on button "button" at bounding box center [1510, 140] width 27 height 27
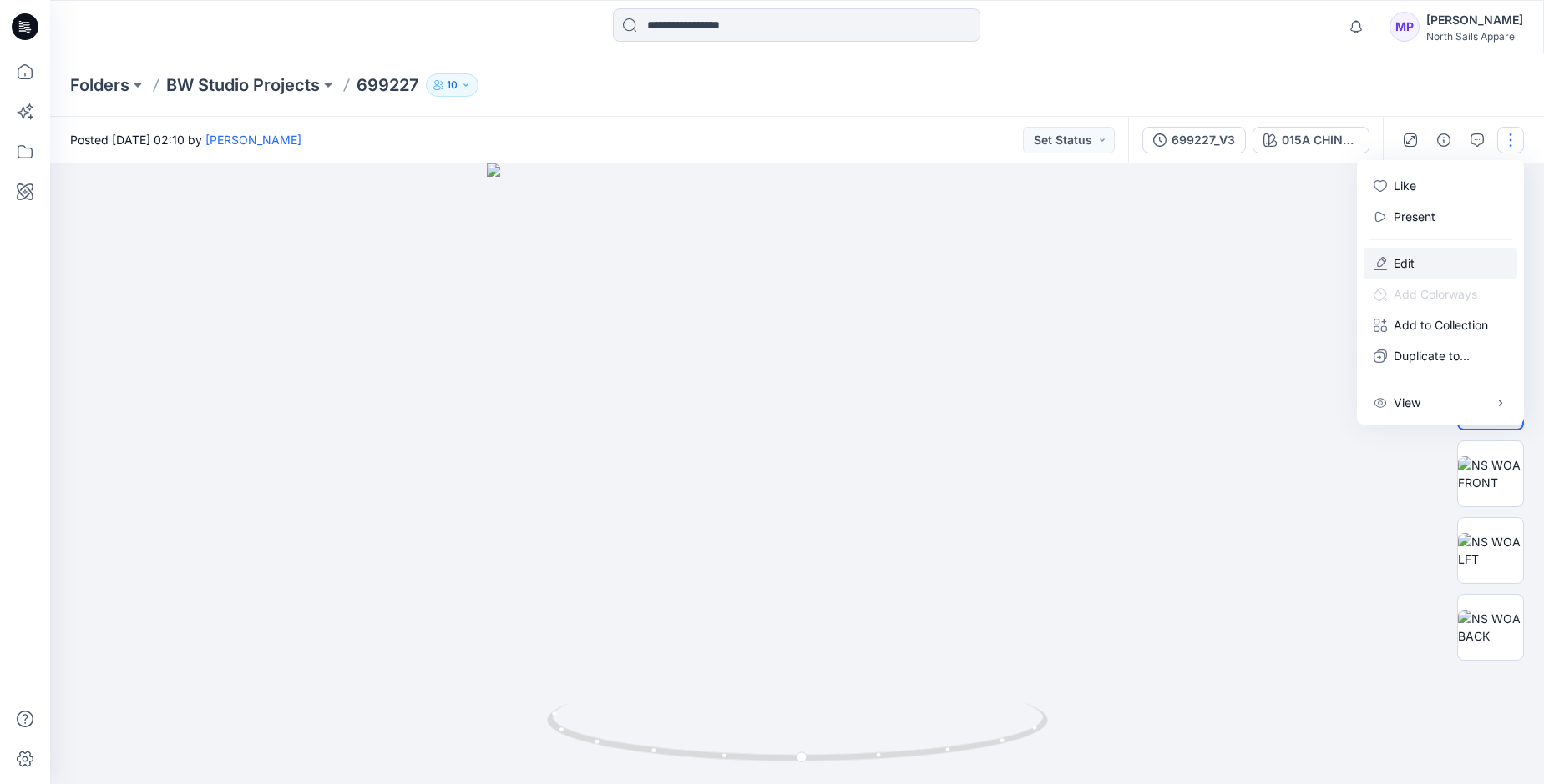
click at [1380, 258] on icon "button" at bounding box center [1380, 263] width 13 height 13
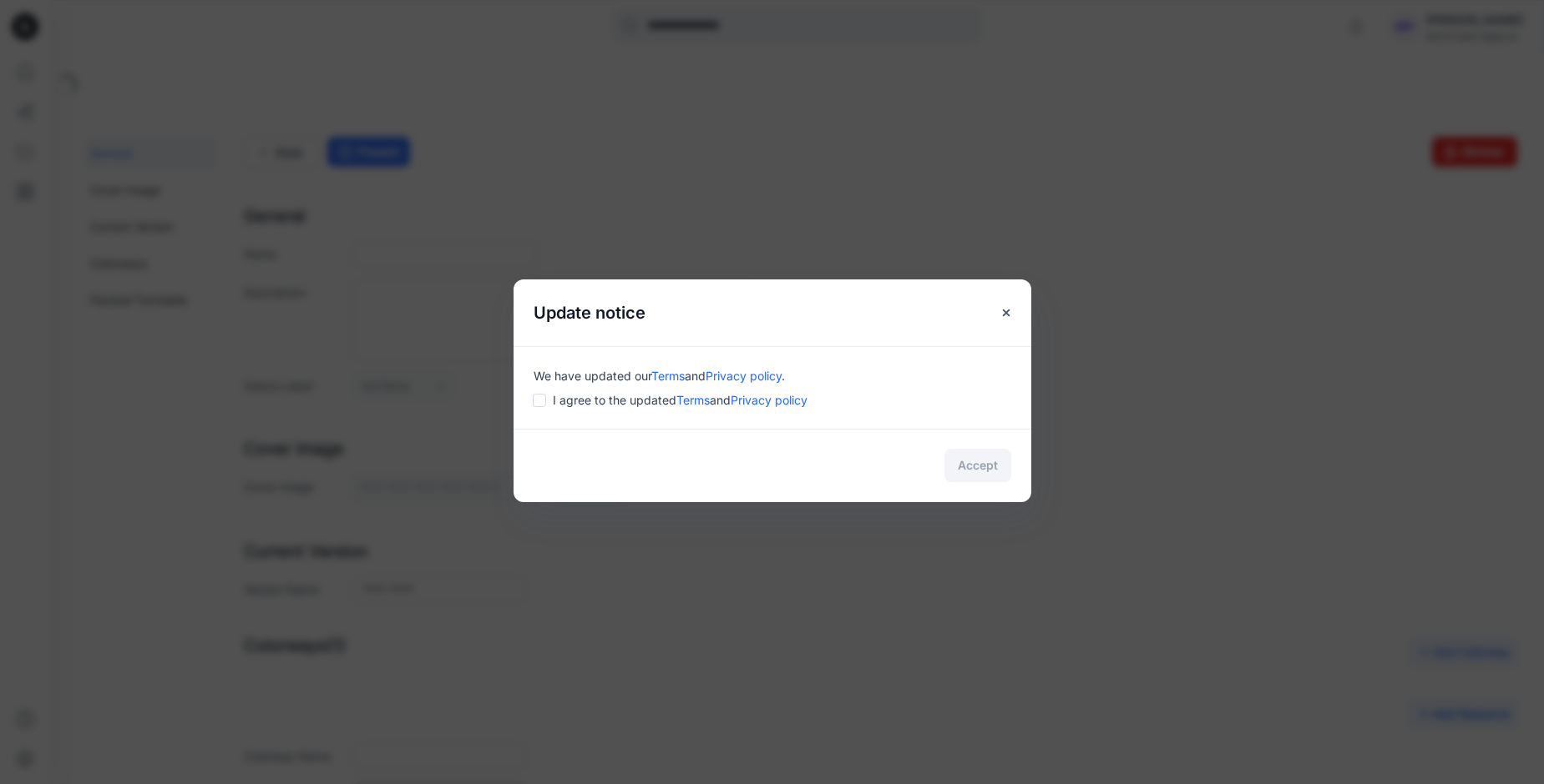
type input "******"
type input "**********"
click at [964, 458] on button "Accept" at bounding box center [977, 465] width 67 height 33
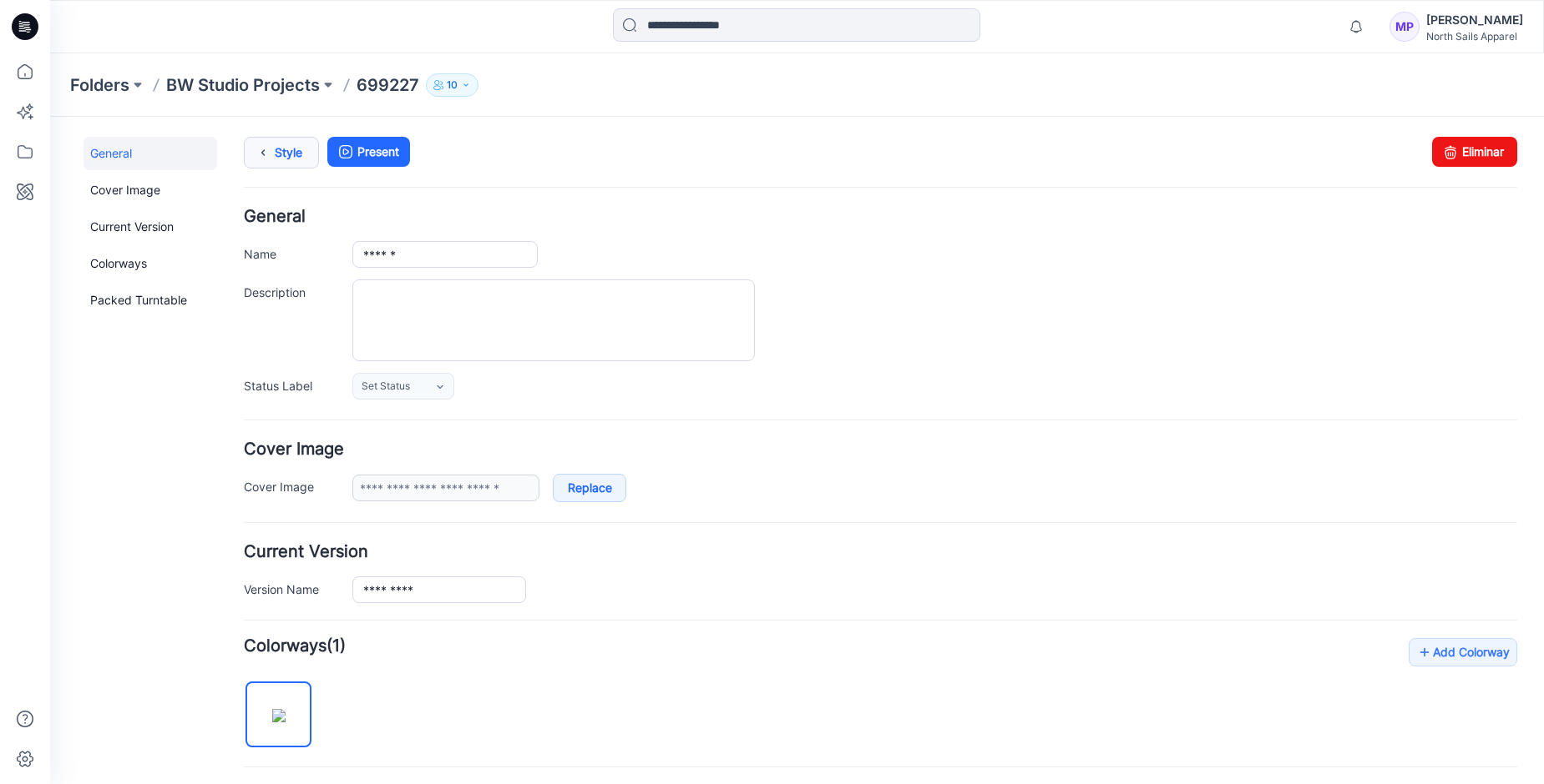
click at [283, 150] on link "Style" at bounding box center [280, 152] width 75 height 31
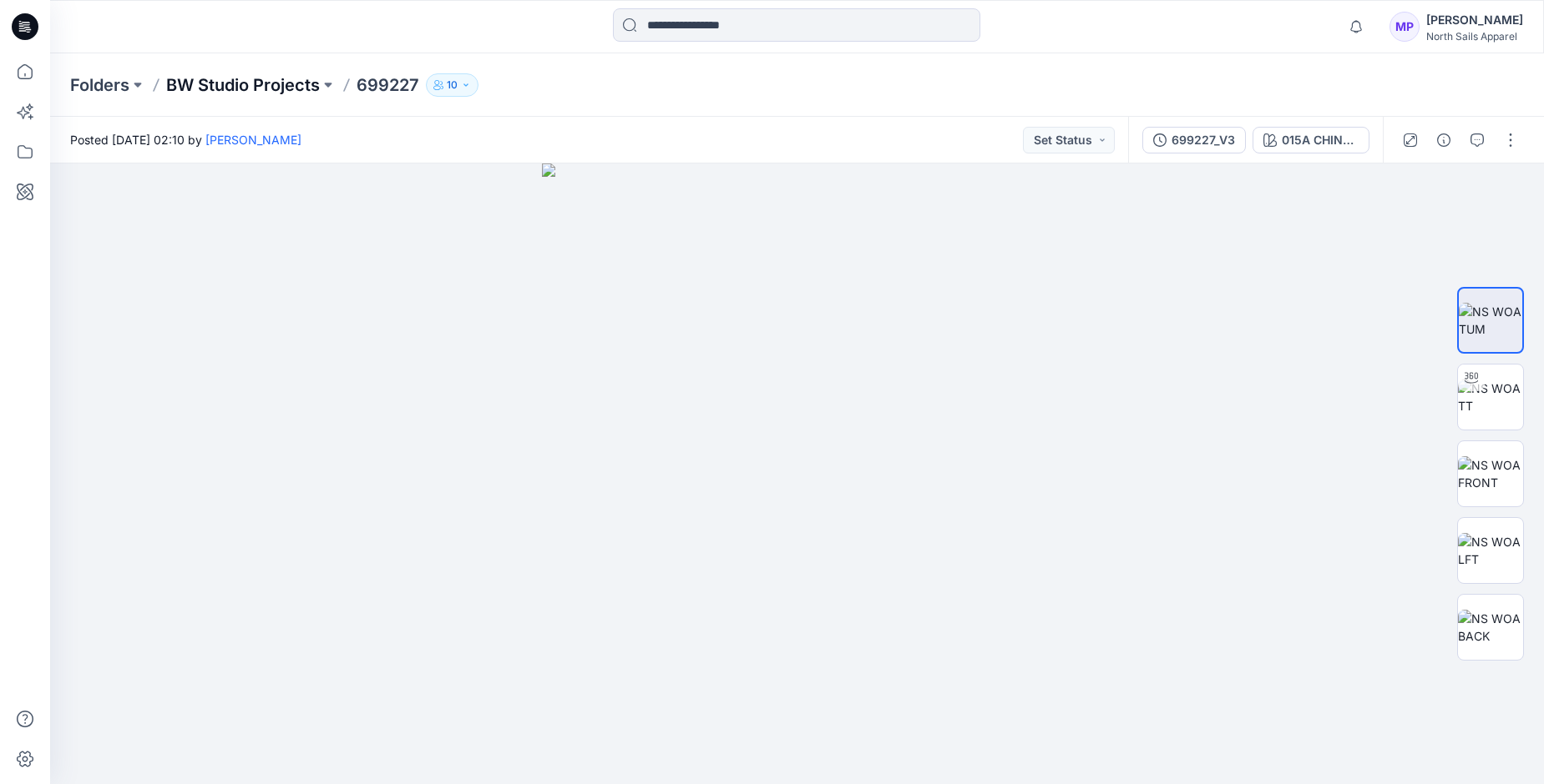
click at [196, 83] on p "BW Studio Projects" at bounding box center [243, 85] width 154 height 24
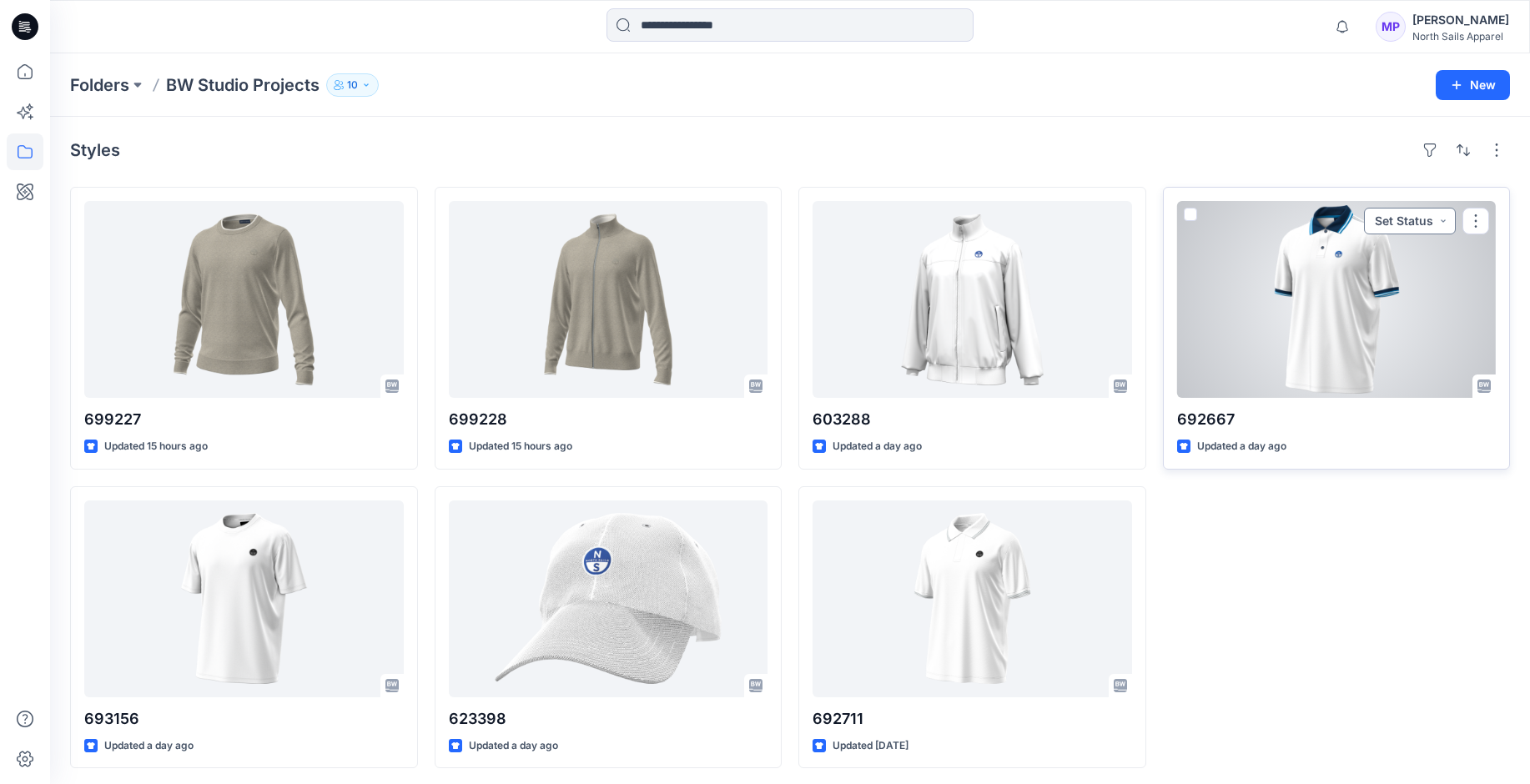
click at [1442, 220] on button "Set Status" at bounding box center [1410, 221] width 92 height 27
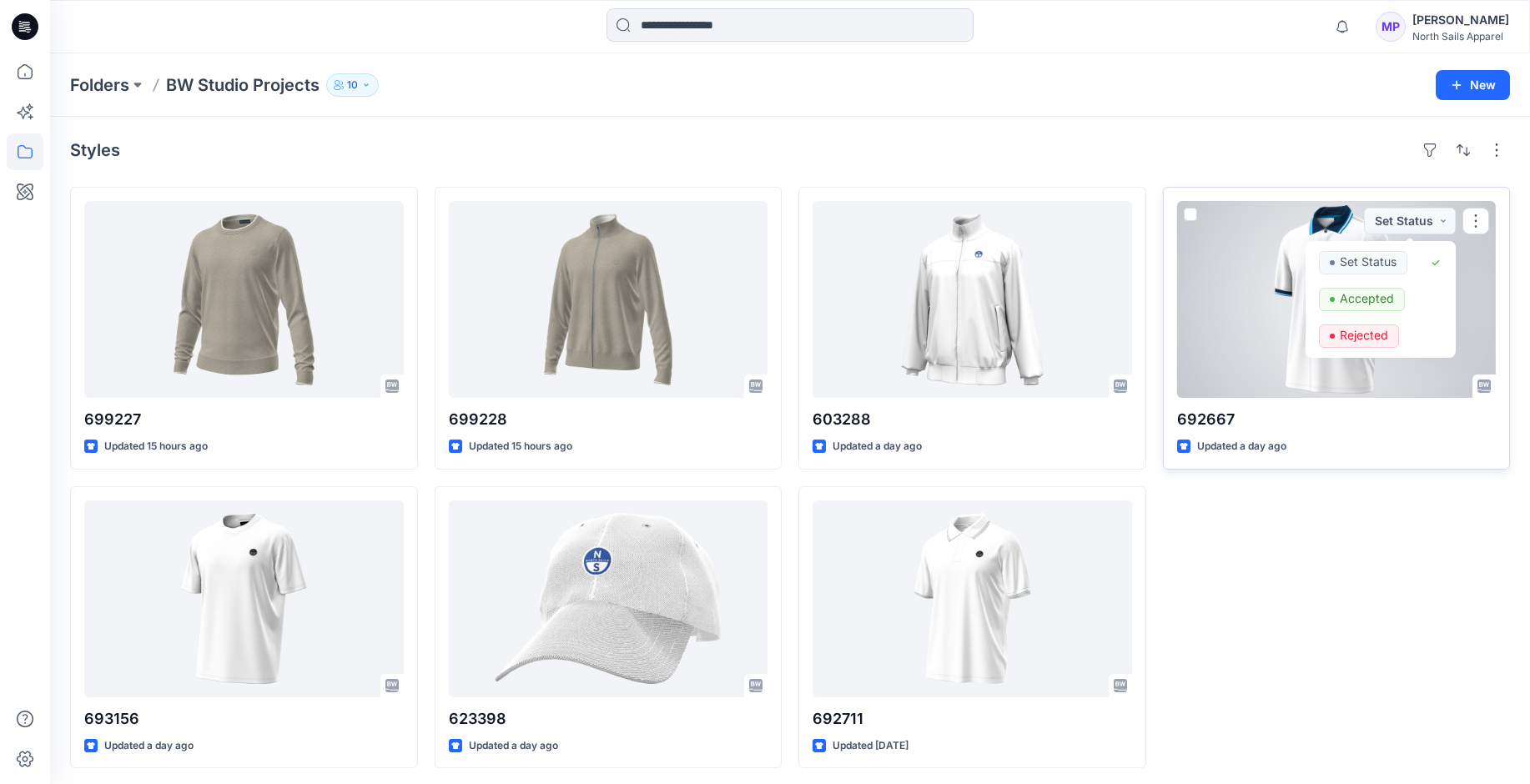
click at [1485, 256] on div at bounding box center [1337, 299] width 319 height 197
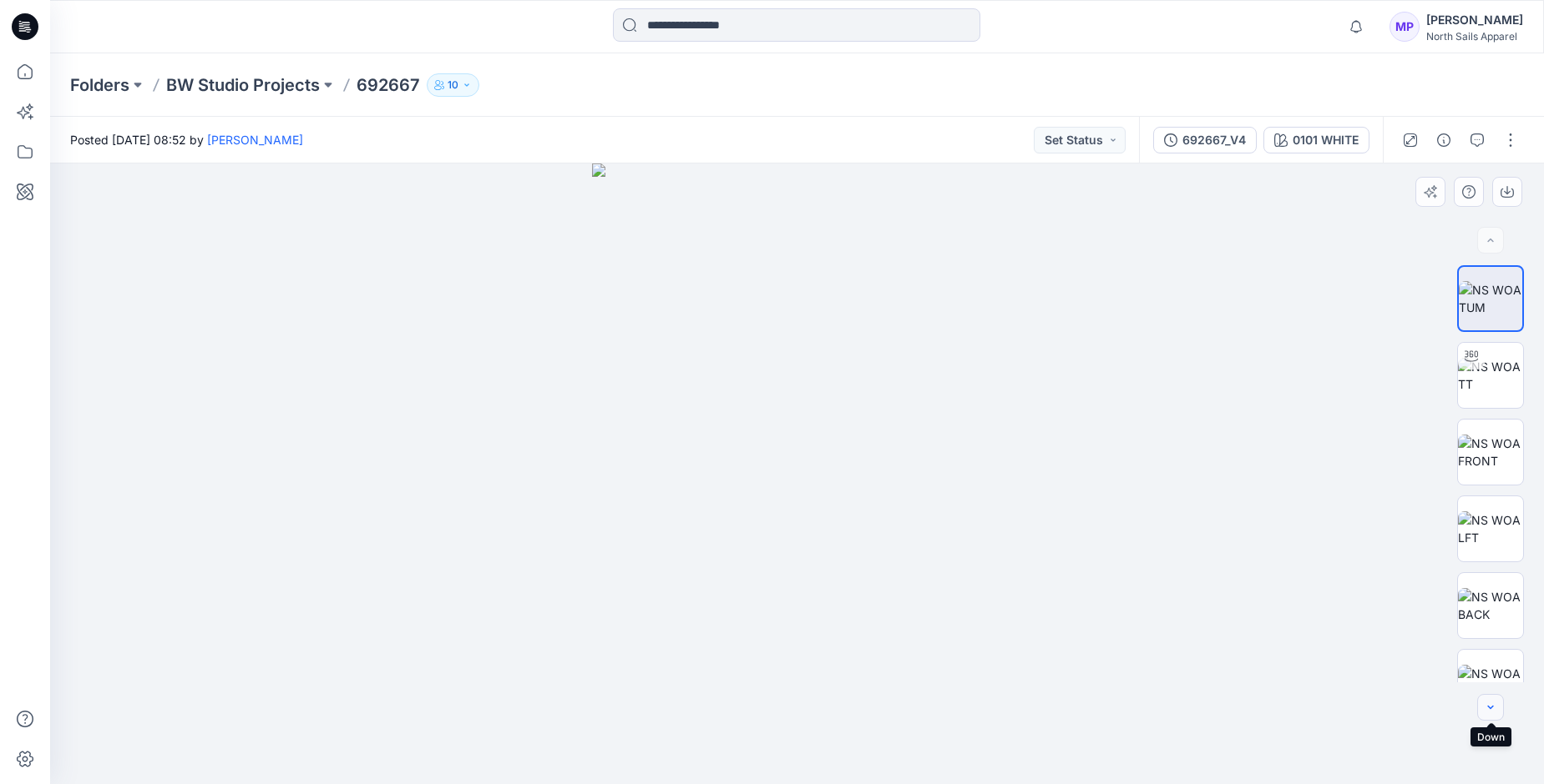
click at [1483, 709] on button "button" at bounding box center [1490, 708] width 27 height 27
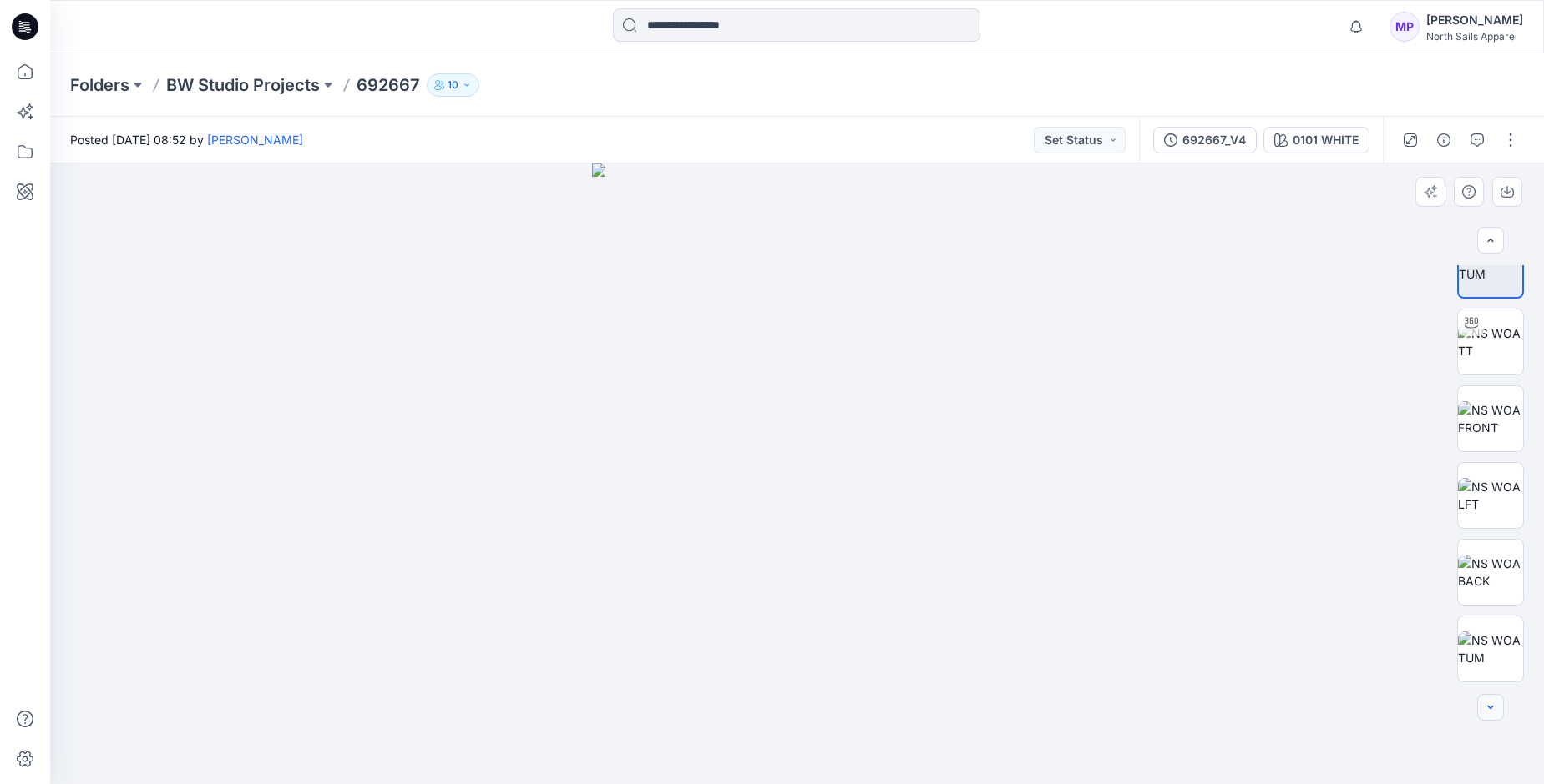
click at [1483, 709] on div at bounding box center [1490, 708] width 27 height 27
click at [1222, 141] on div "692667_V4" at bounding box center [1213, 140] width 64 height 18
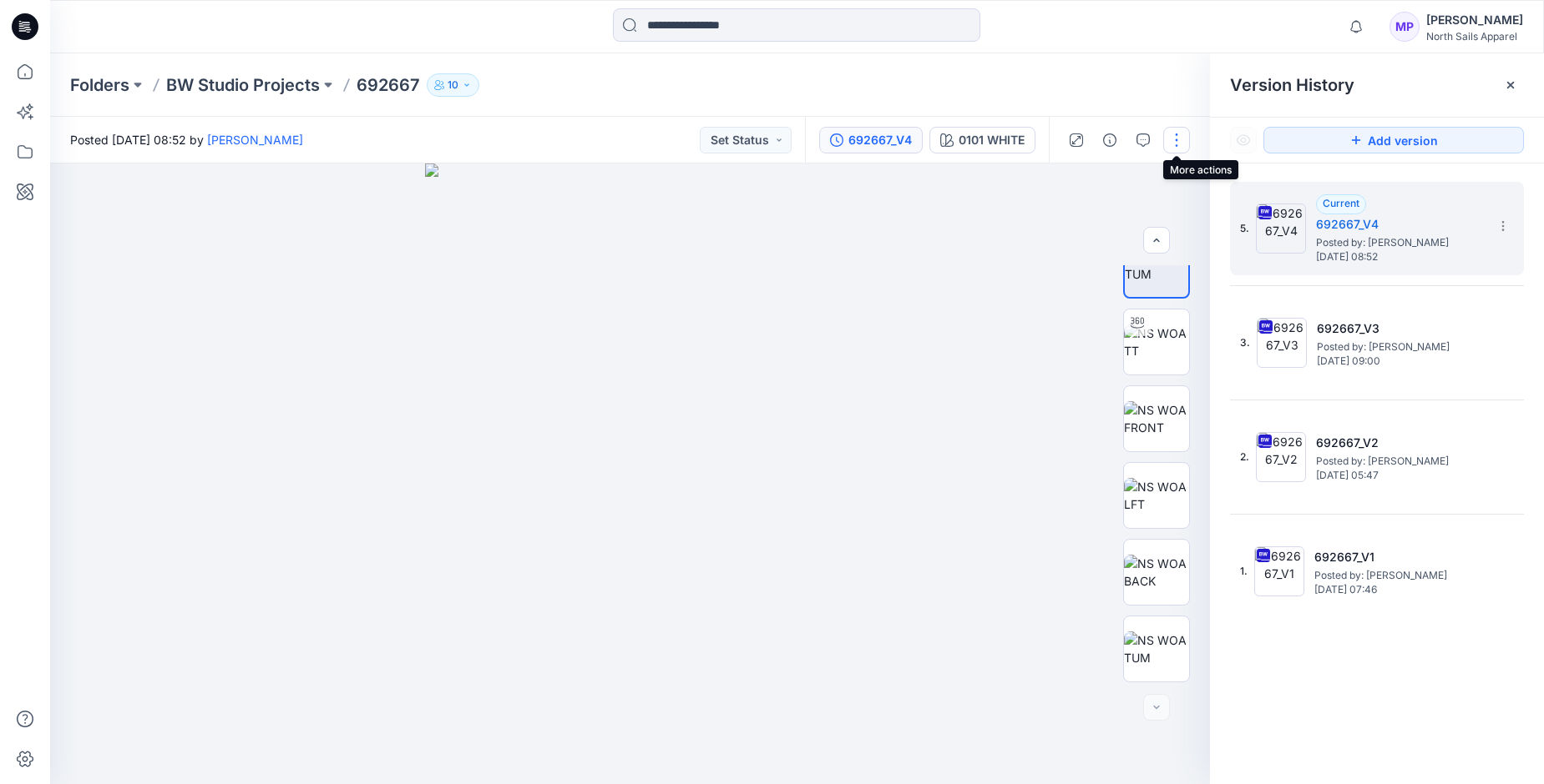
click at [1174, 135] on button "button" at bounding box center [1176, 140] width 27 height 27
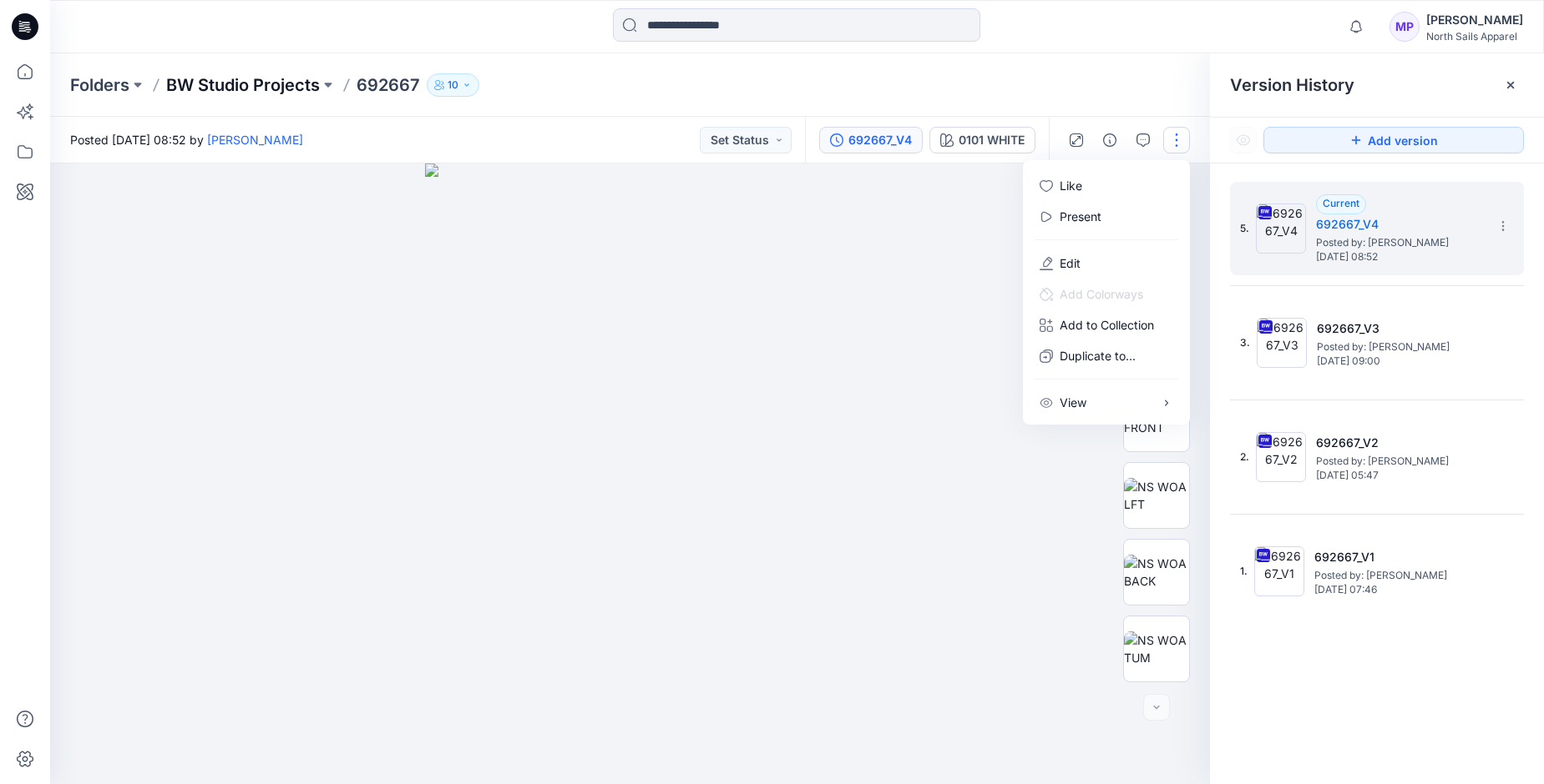
click at [256, 92] on p "BW Studio Projects" at bounding box center [243, 85] width 154 height 24
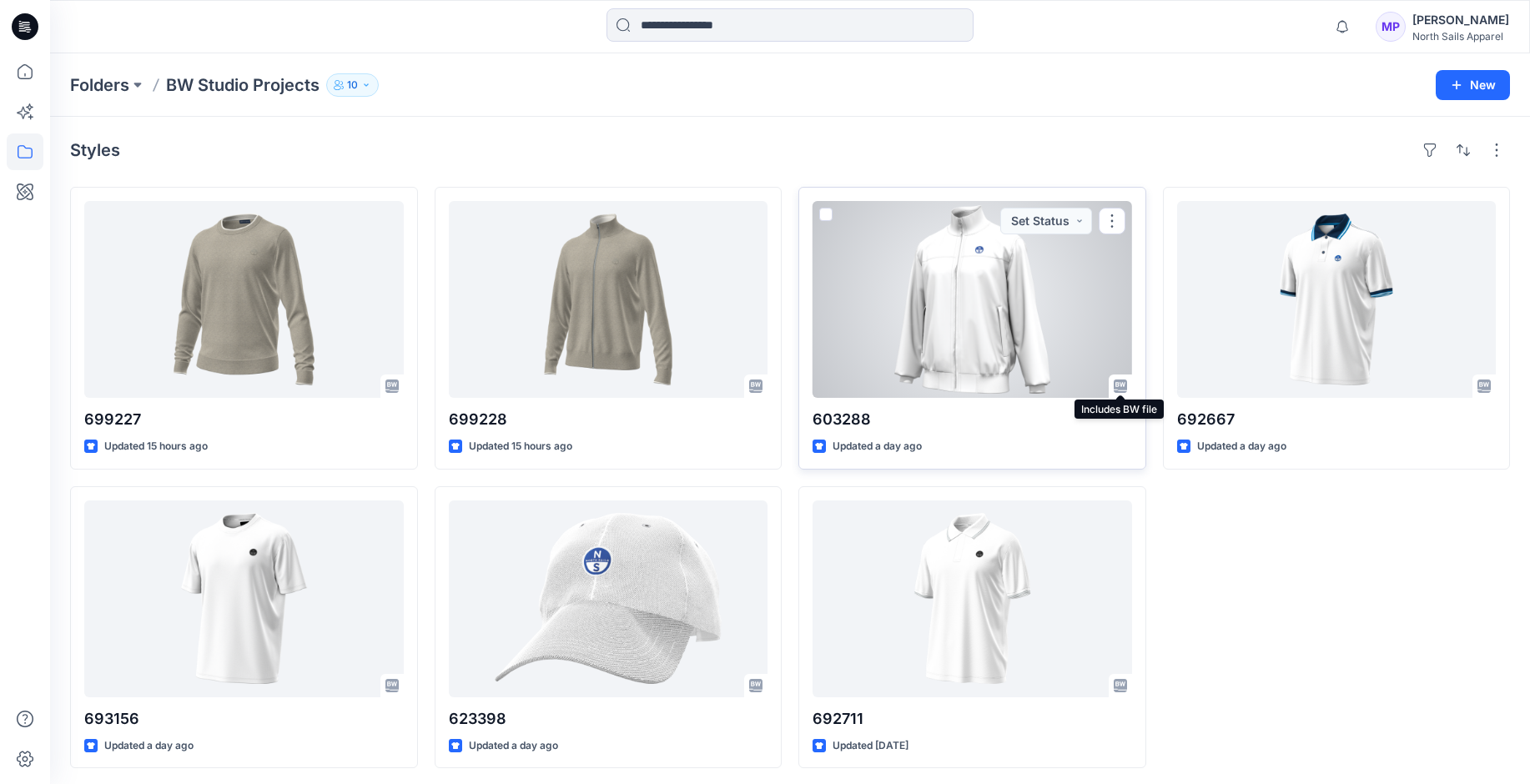
click at [1118, 388] on icon at bounding box center [1120, 387] width 13 height 13
click at [1118, 387] on icon at bounding box center [1120, 387] width 13 height 13
click at [829, 217] on span at bounding box center [826, 215] width 13 height 13
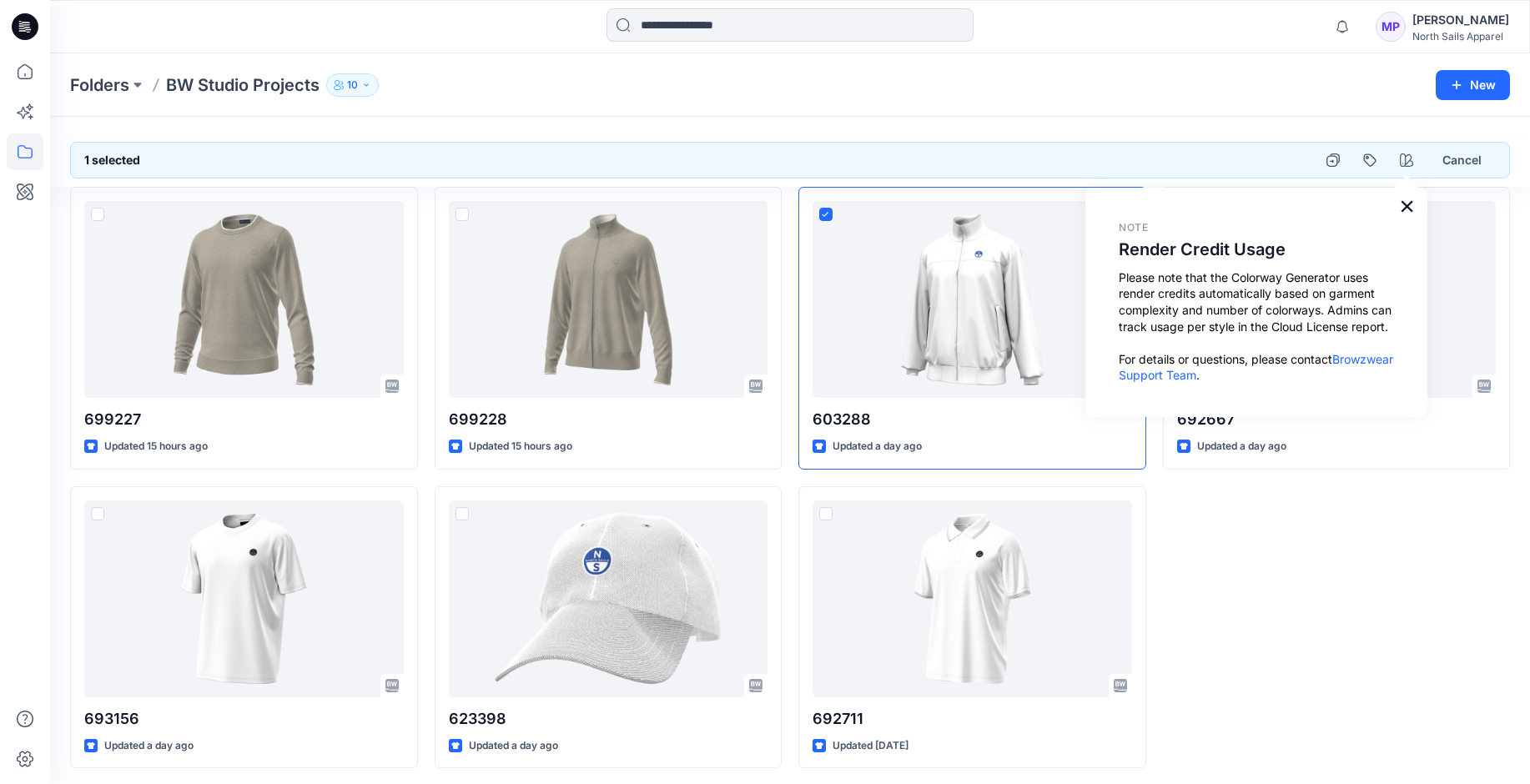
click at [1411, 209] on button "×" at bounding box center [1407, 206] width 16 height 27
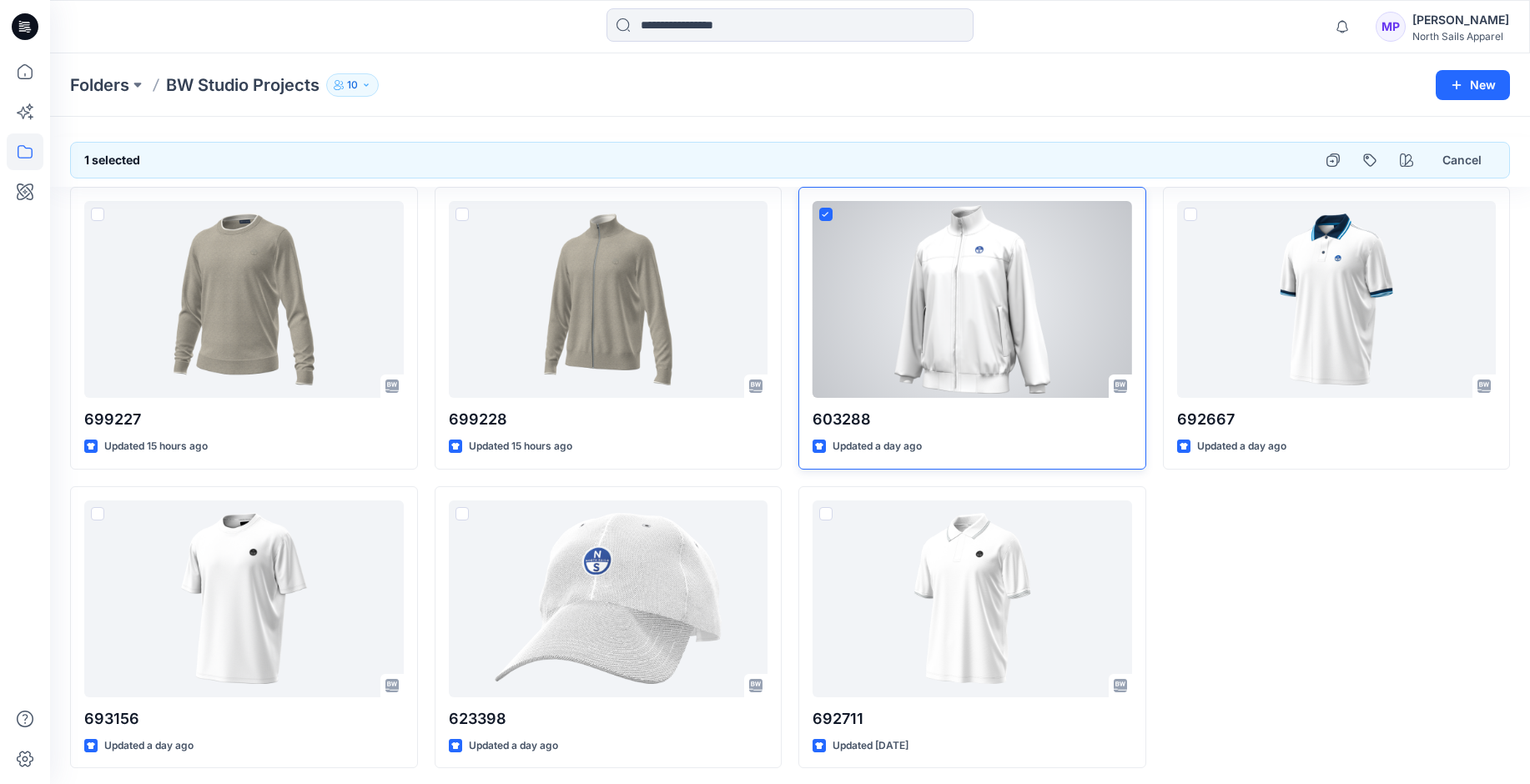
click at [825, 214] on icon at bounding box center [826, 215] width 8 height 6
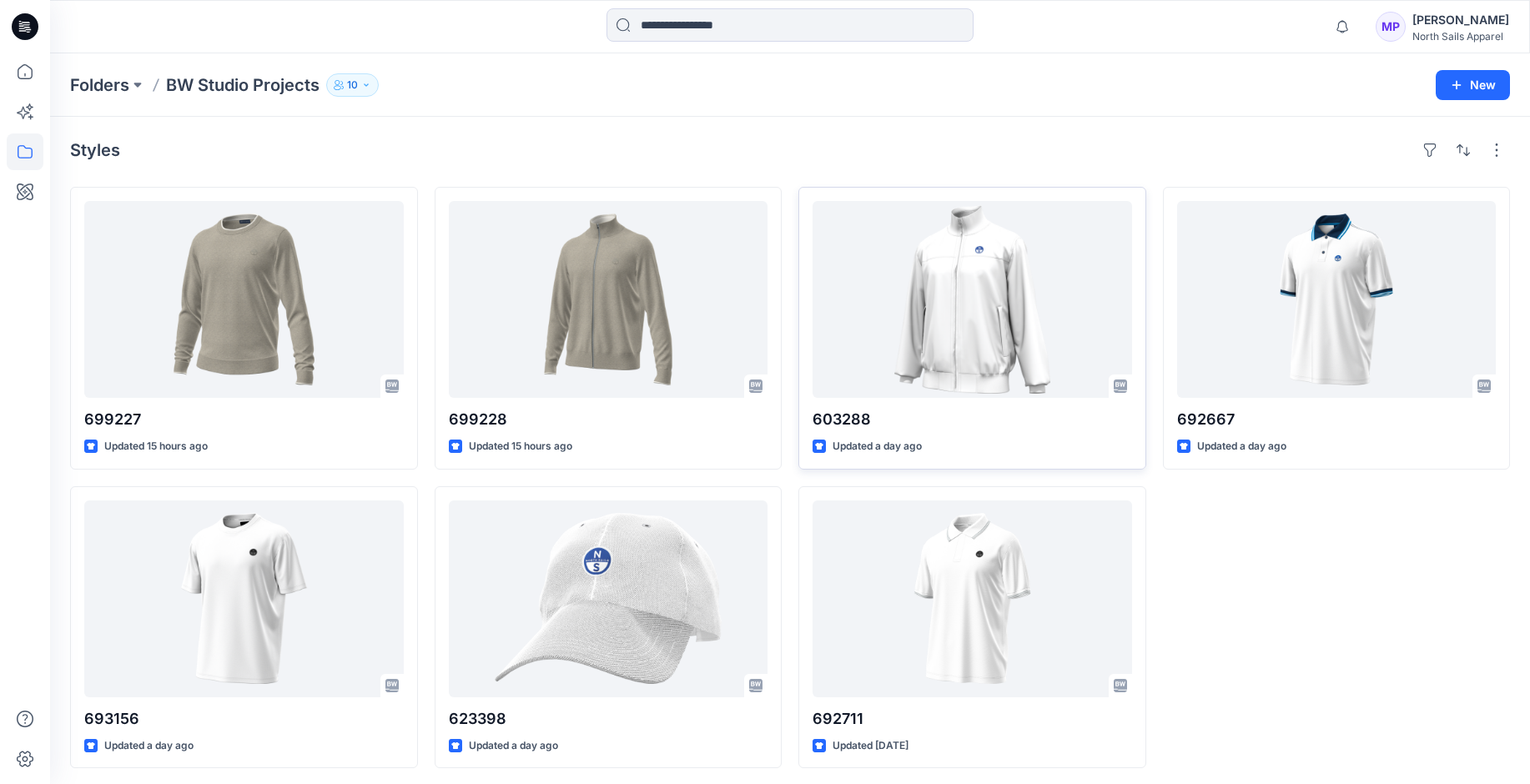
scroll to position [4, 0]
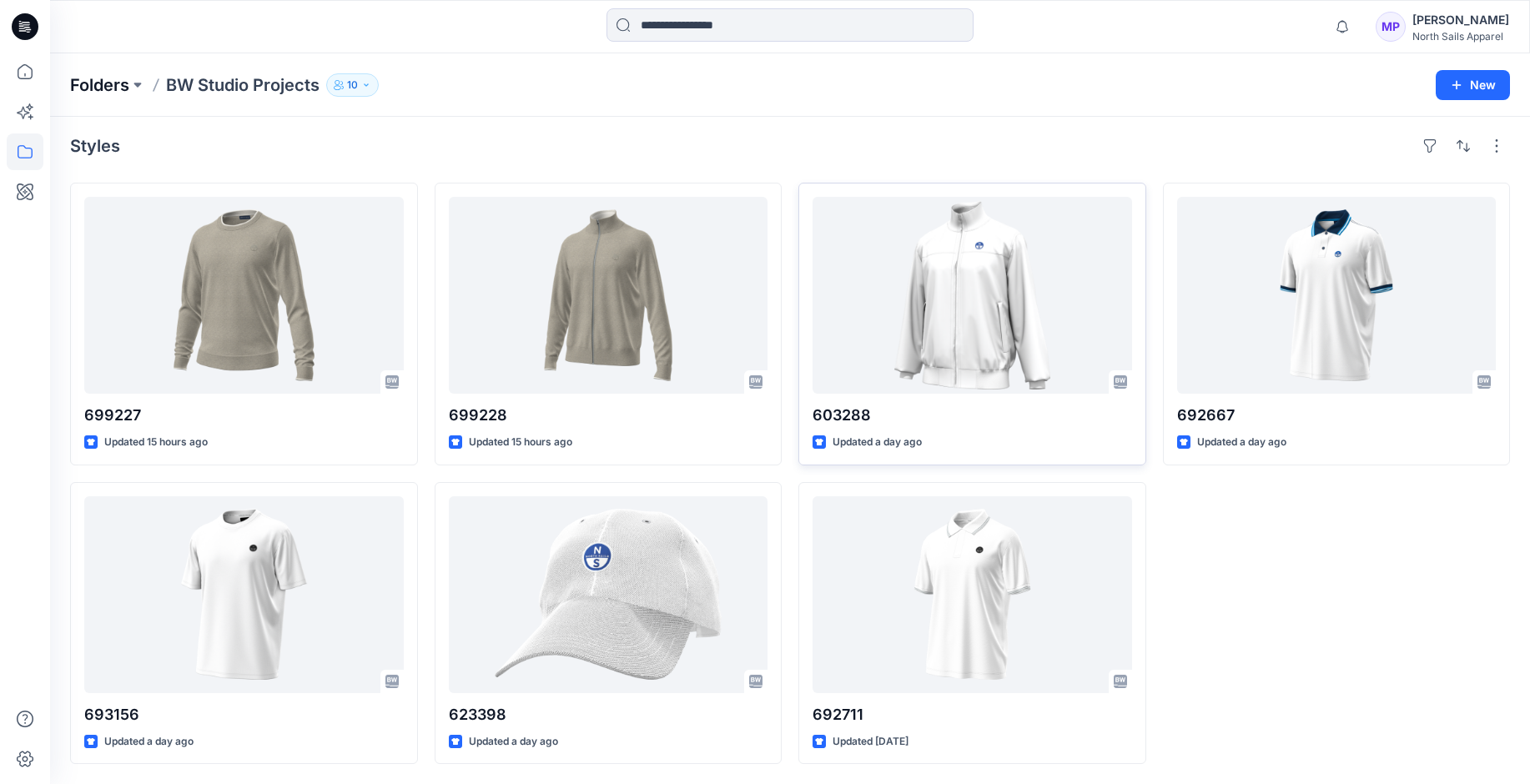
click at [105, 83] on p "Folders" at bounding box center [100, 85] width 59 height 24
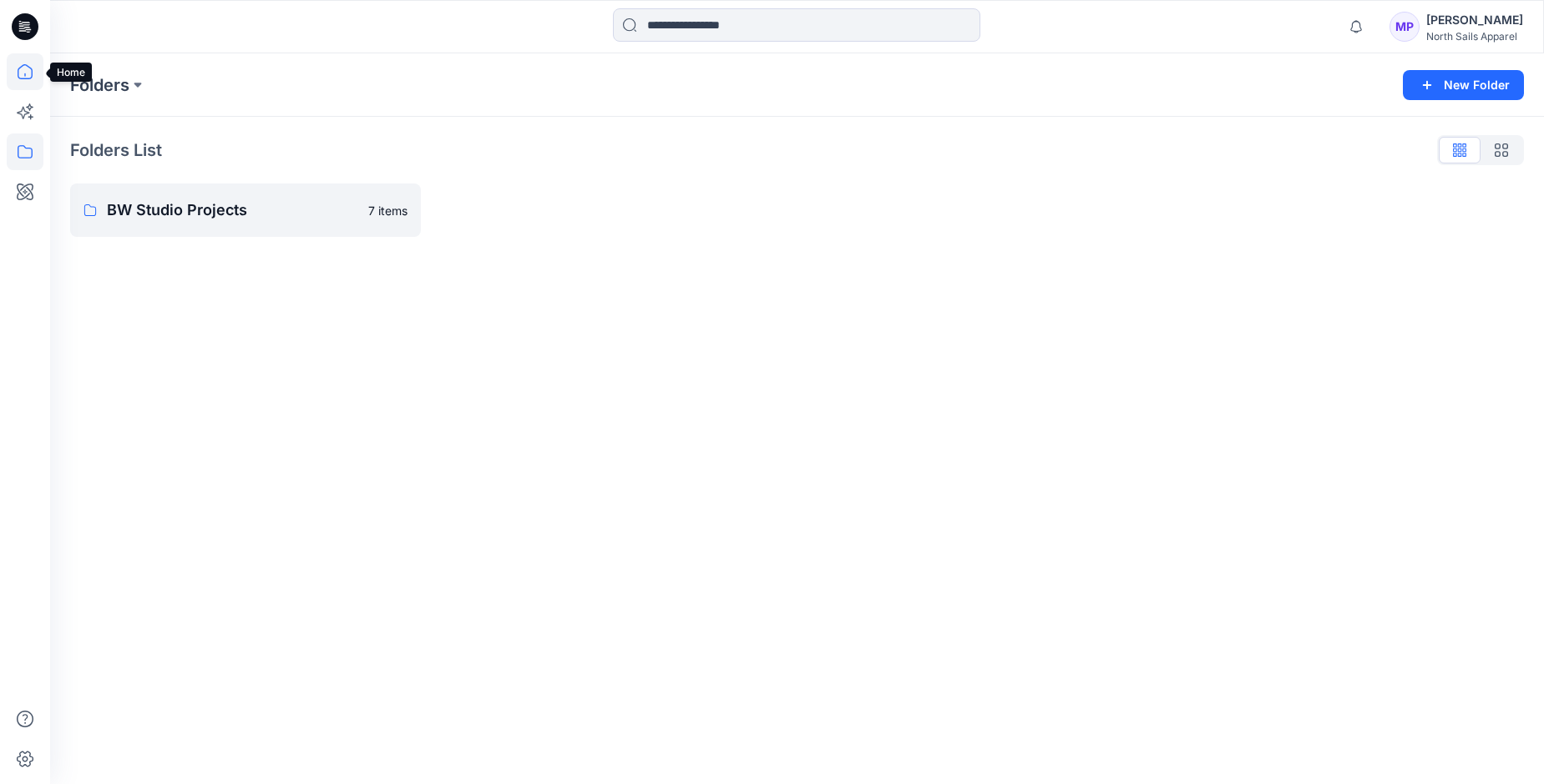
click at [26, 74] on icon at bounding box center [25, 71] width 37 height 37
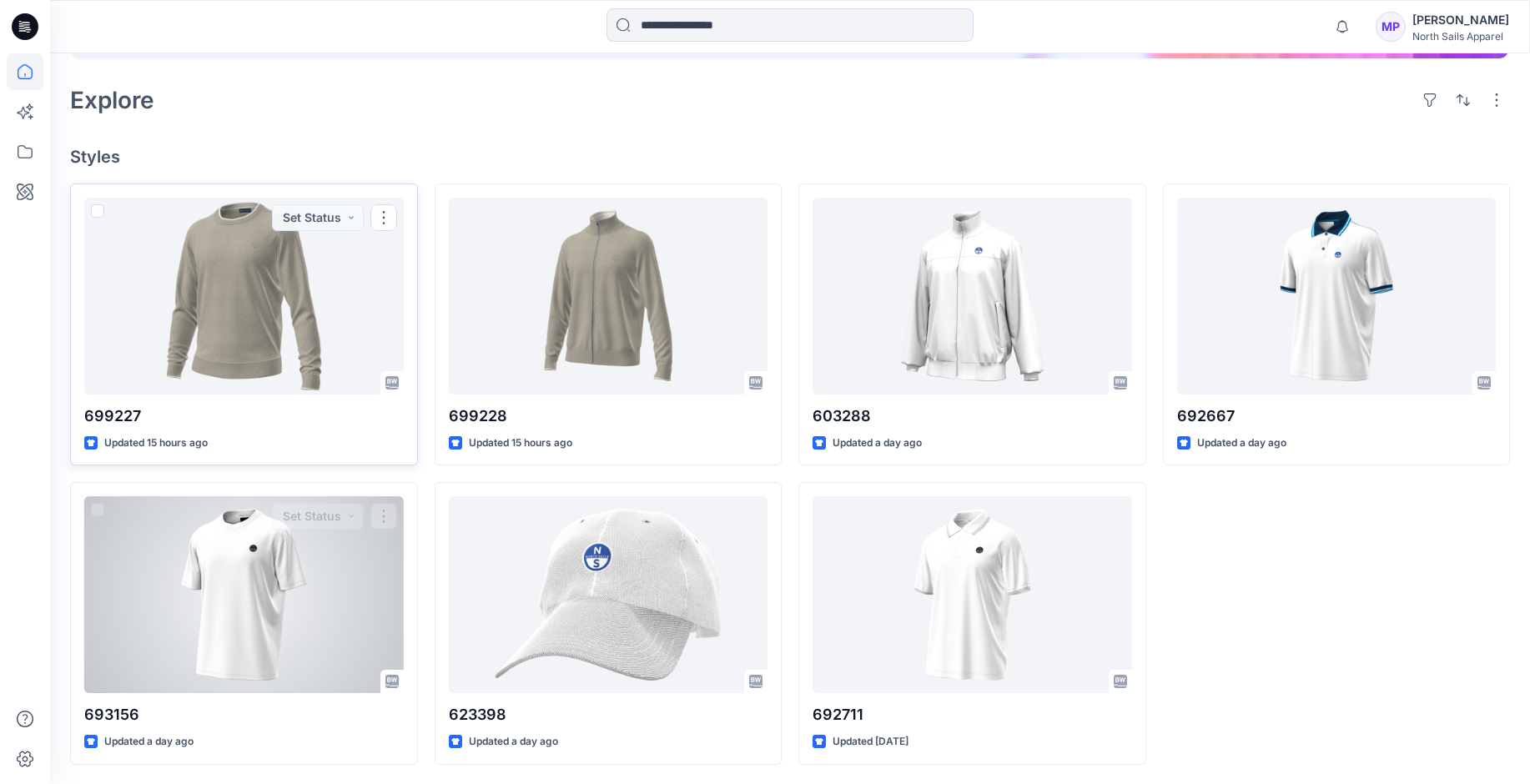
scroll to position [339, 0]
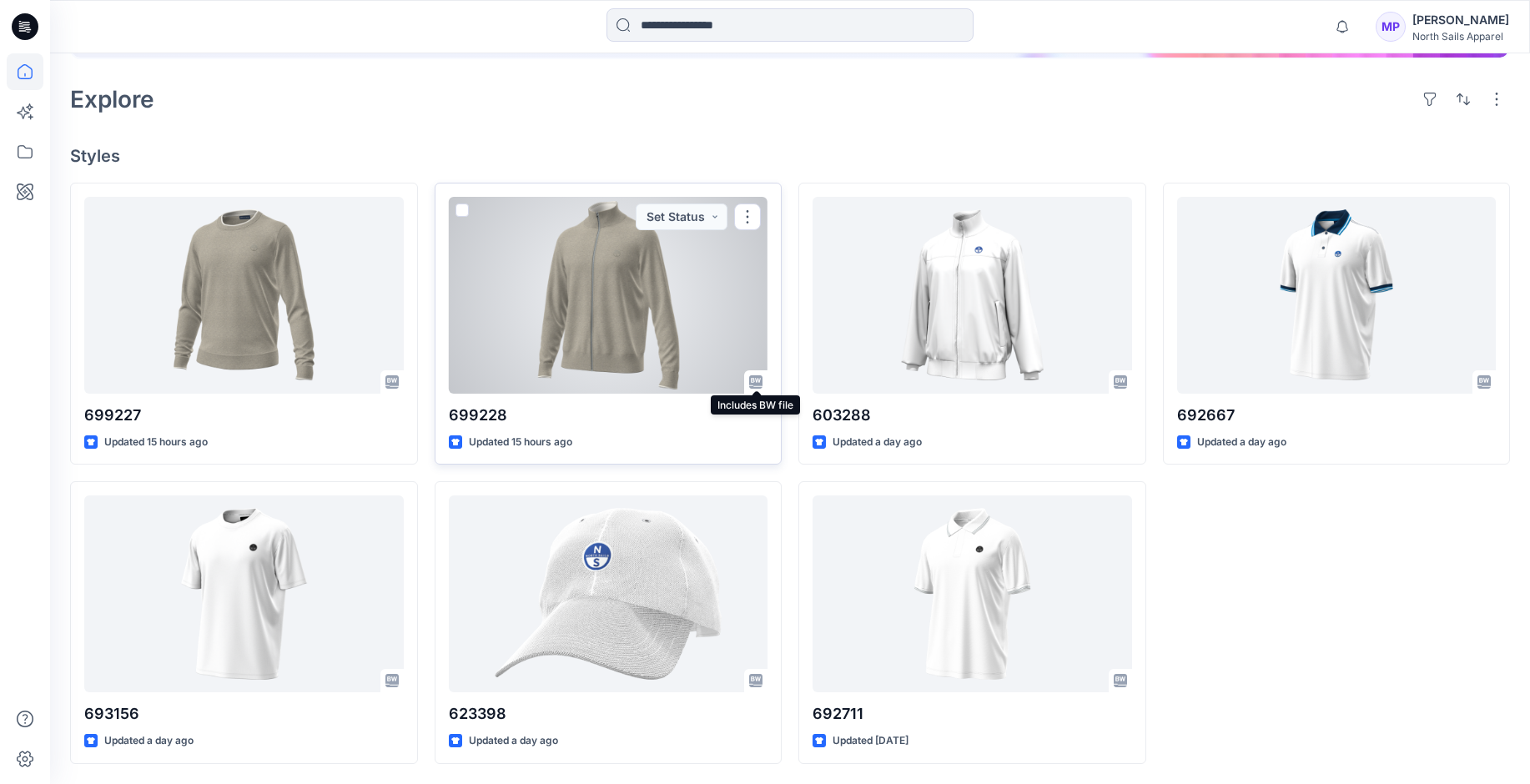
drag, startPoint x: 758, startPoint y: 384, endPoint x: 750, endPoint y: 382, distance: 8.2
click at [750, 382] on icon at bounding box center [756, 382] width 13 height 13
